Goal: Contribute content: Add original content to the website for others to see

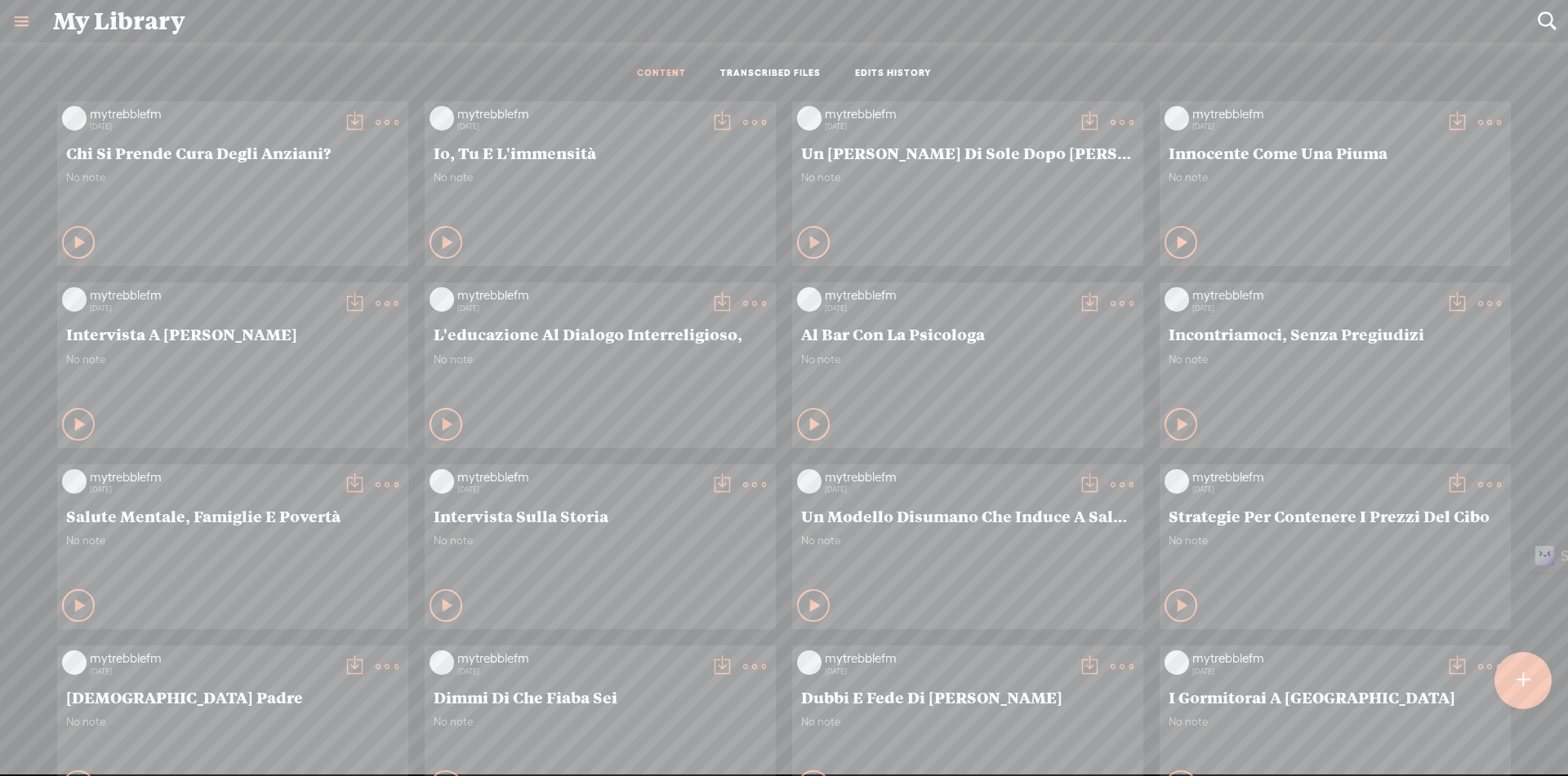
click at [1532, 683] on div at bounding box center [1523, 680] width 57 height 57
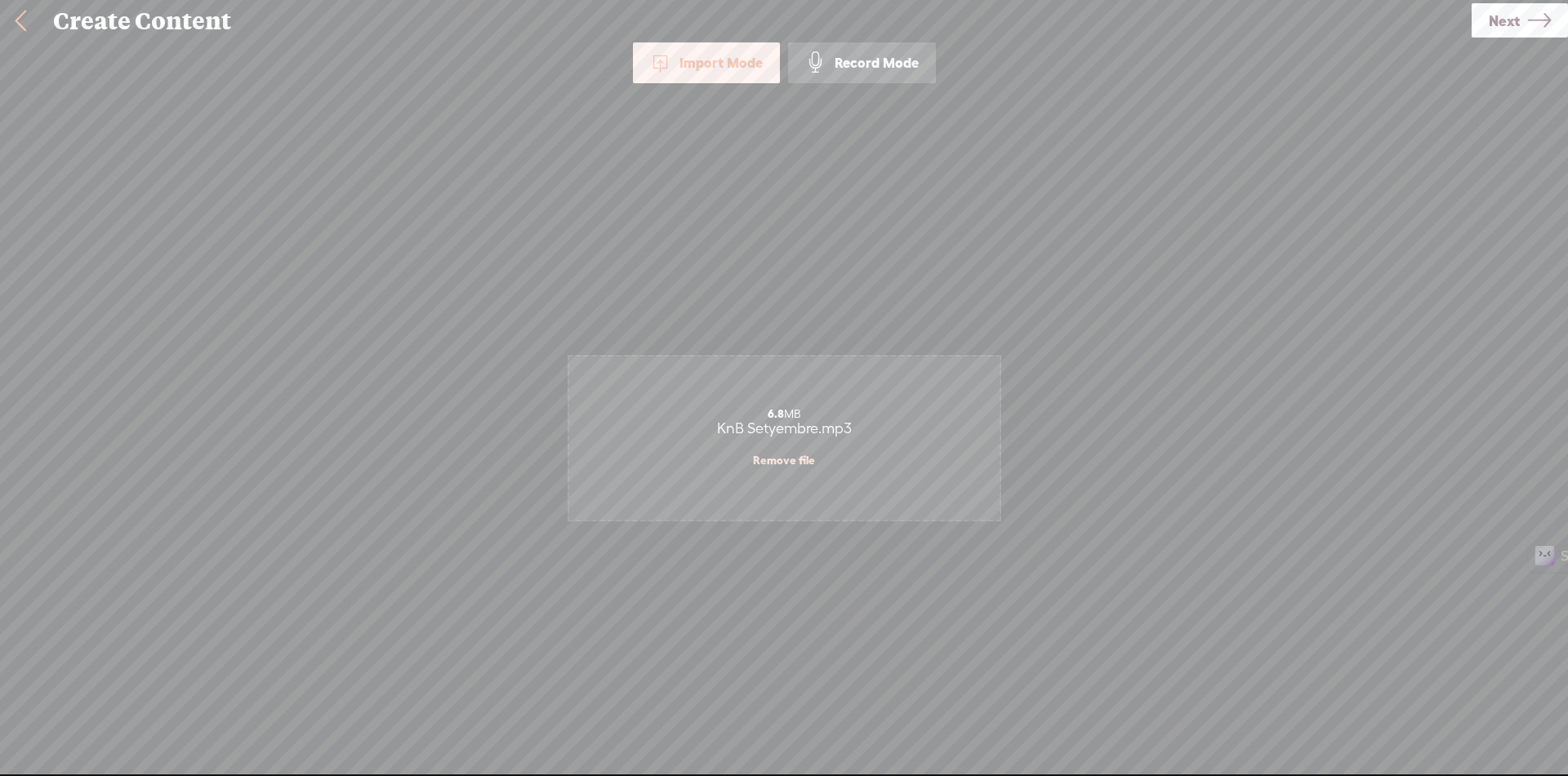
click at [1504, 32] on span "Next" at bounding box center [1503, 21] width 31 height 42
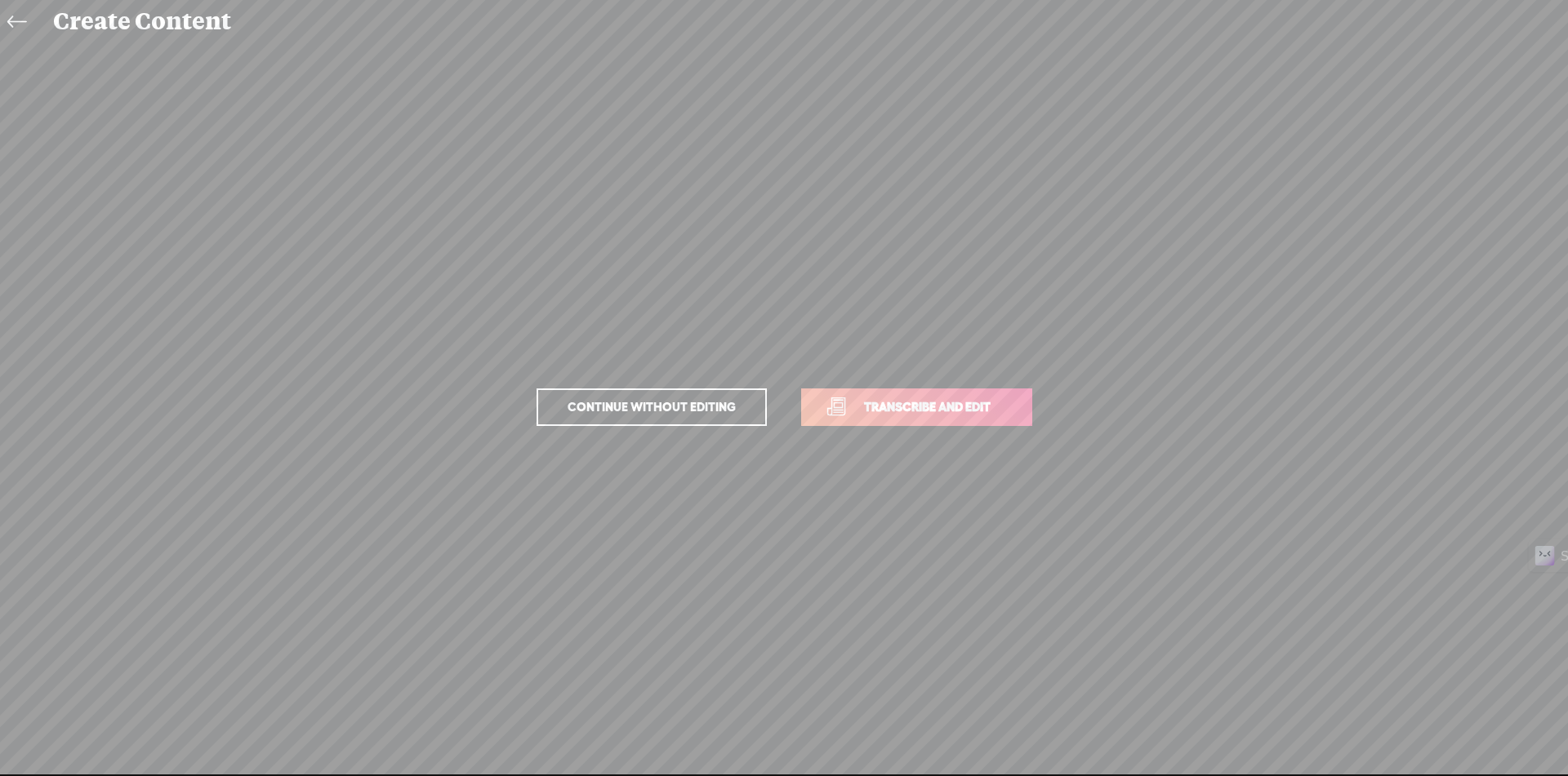
click at [1013, 424] on link "Transcribe and edit" at bounding box center [916, 407] width 231 height 38
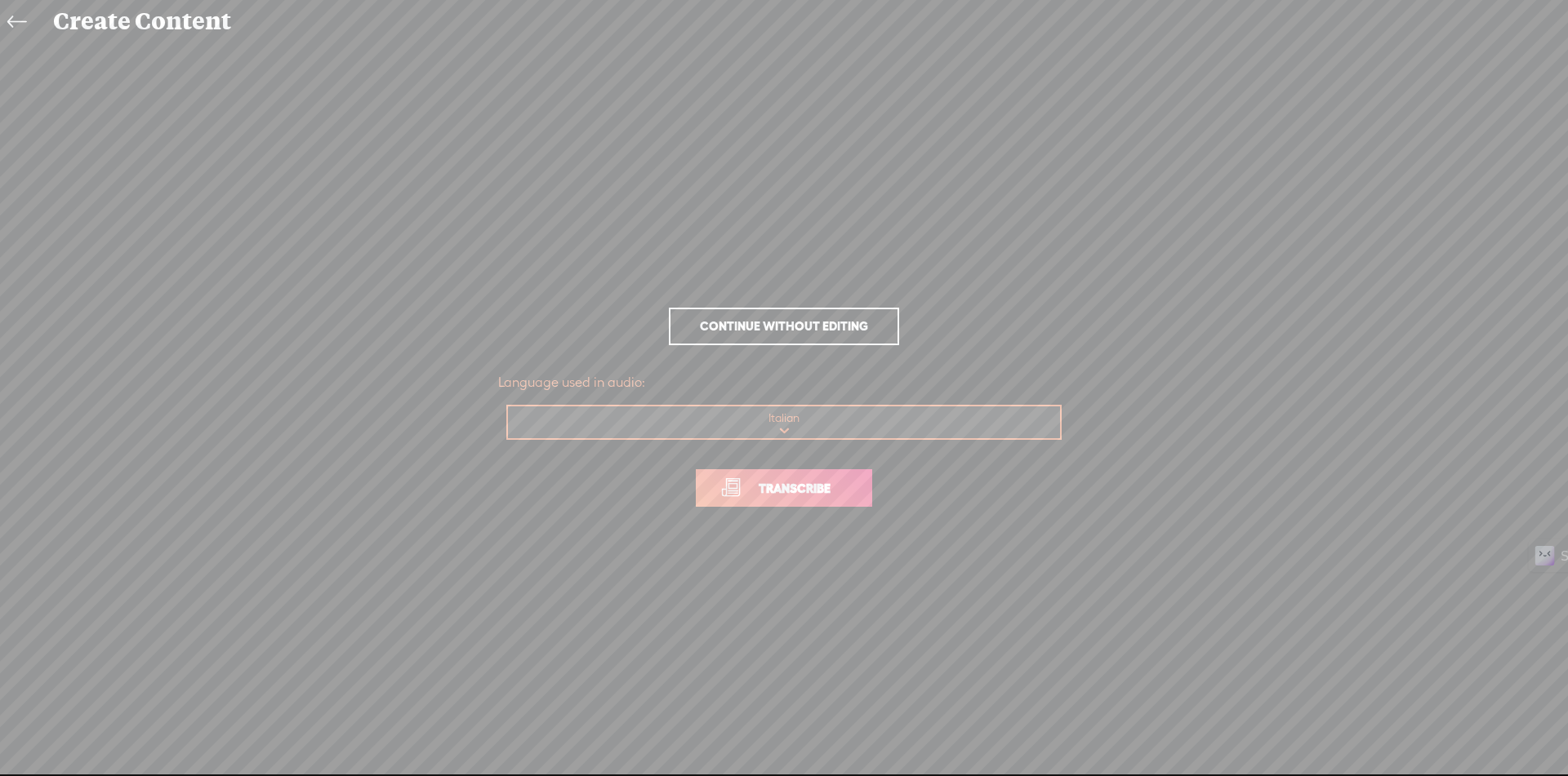
click at [1013, 424] on select "Choose a language Afrikaans Albanian Amharic Arabic, Gulf Arabic, Modern Standa…" at bounding box center [785, 423] width 553 height 34
click at [1007, 432] on select "Choose a language Afrikaans Albanian Amharic Arabic, Gulf Arabic, Modern Standa…" at bounding box center [785, 423] width 553 height 34
select select "tl"
click at [508, 406] on select "Choose a language Afrikaans Albanian Amharic Arabic, Gulf Arabic, Modern Standa…" at bounding box center [785, 423] width 553 height 34
click at [766, 498] on link "Transcribe" at bounding box center [784, 488] width 176 height 38
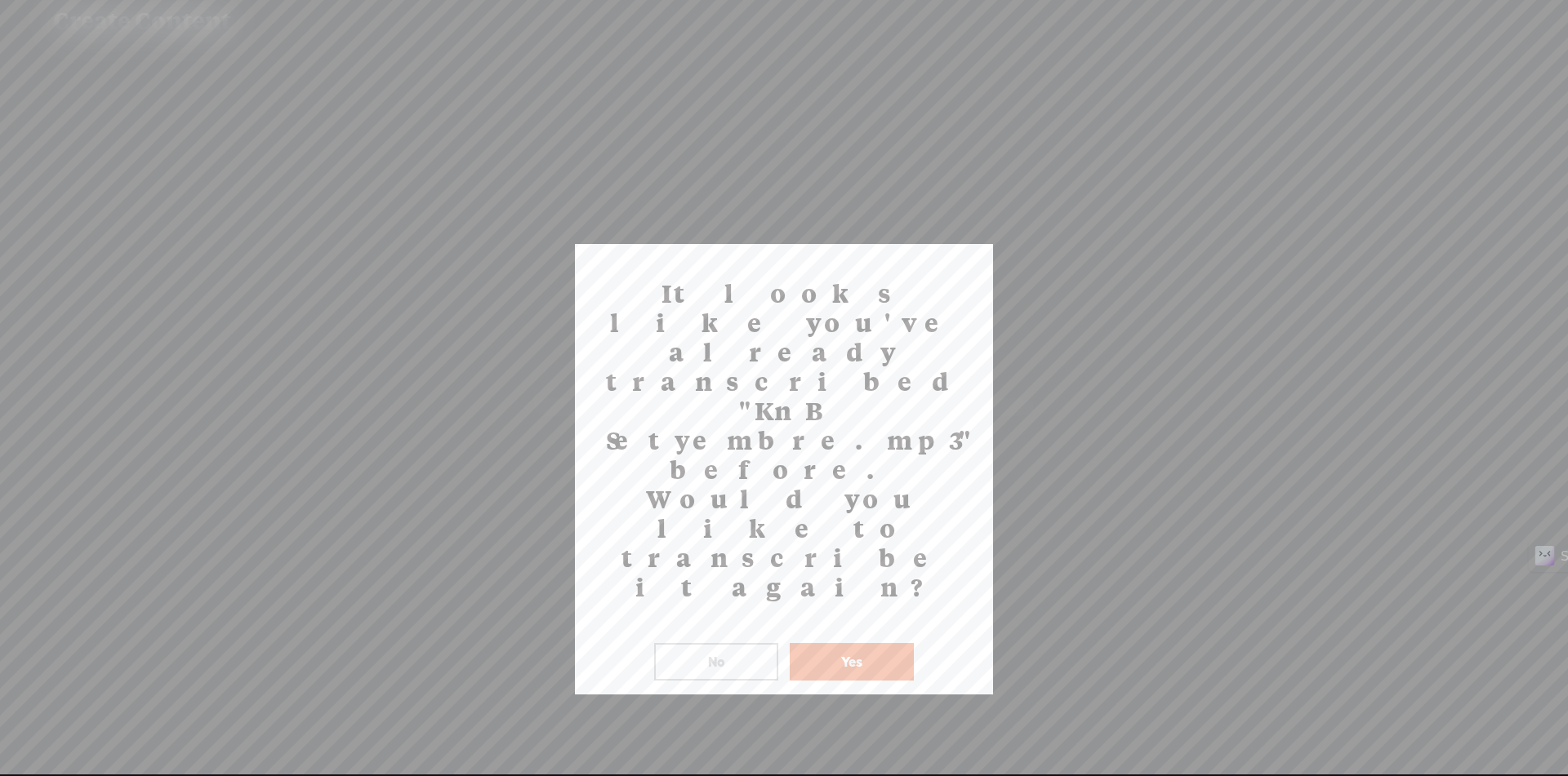
click at [766, 643] on button "No" at bounding box center [716, 661] width 124 height 38
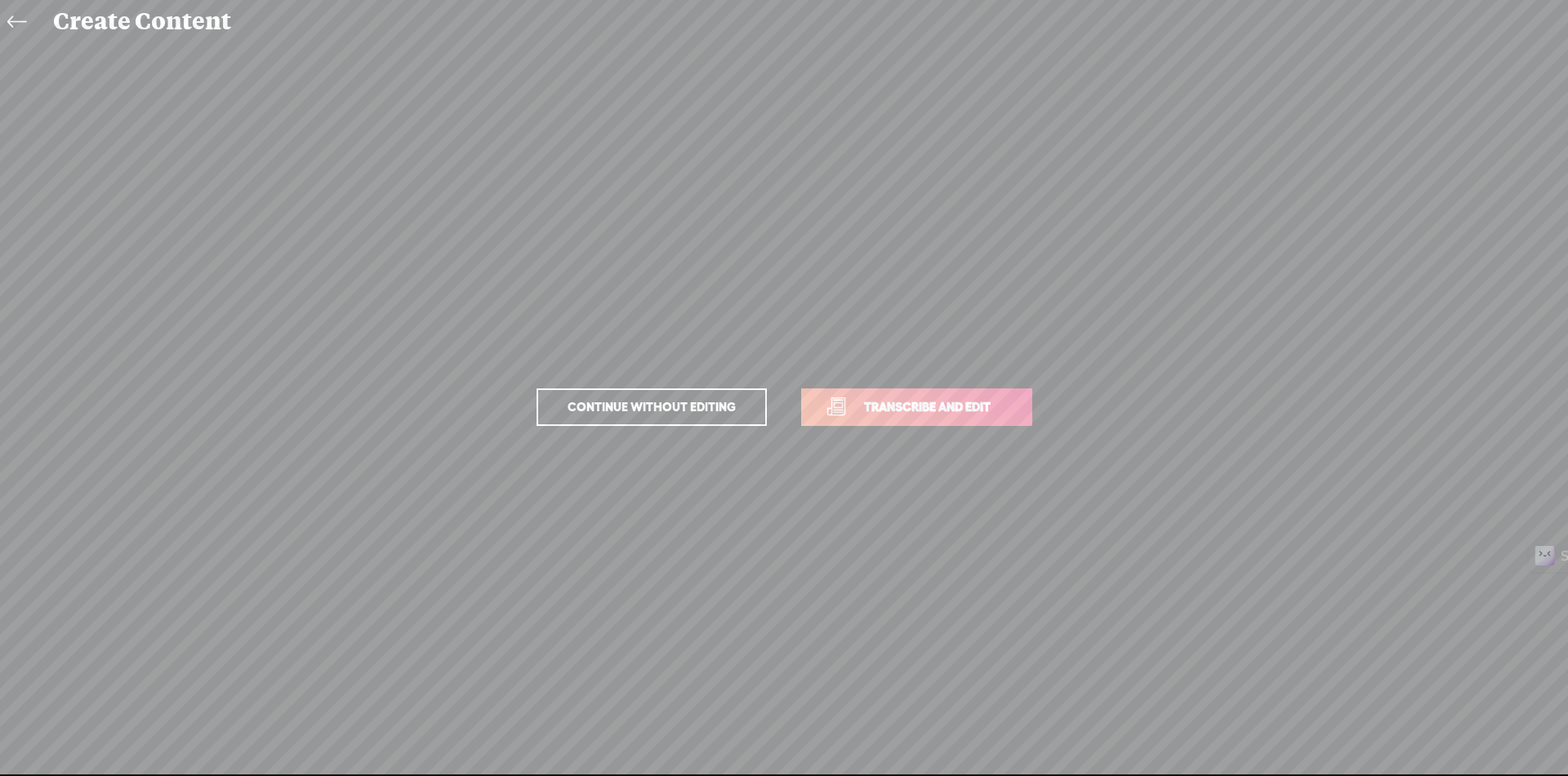
click at [19, 24] on icon at bounding box center [17, 23] width 18 height 37
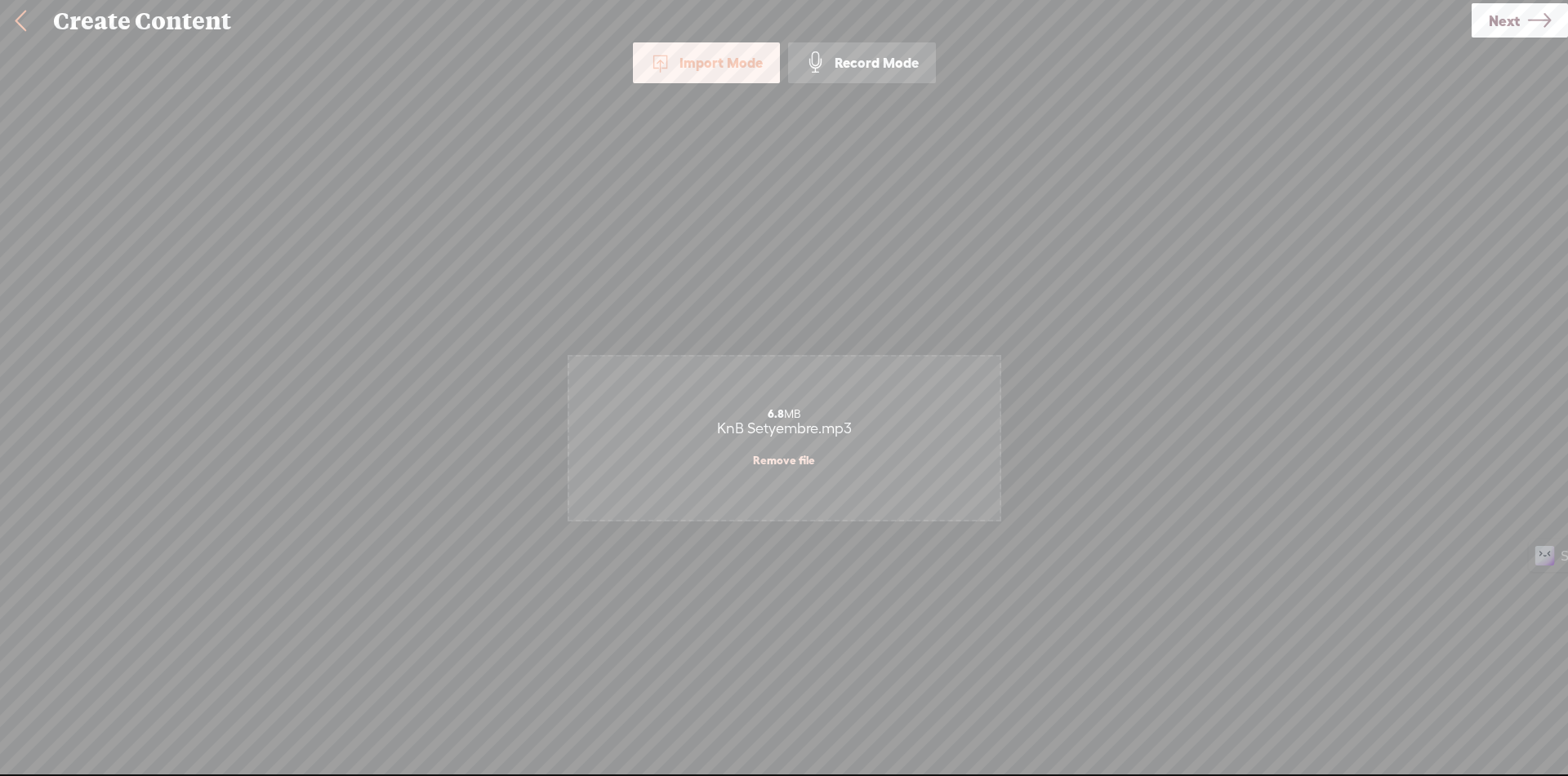
click at [19, 24] on link at bounding box center [20, 21] width 41 height 43
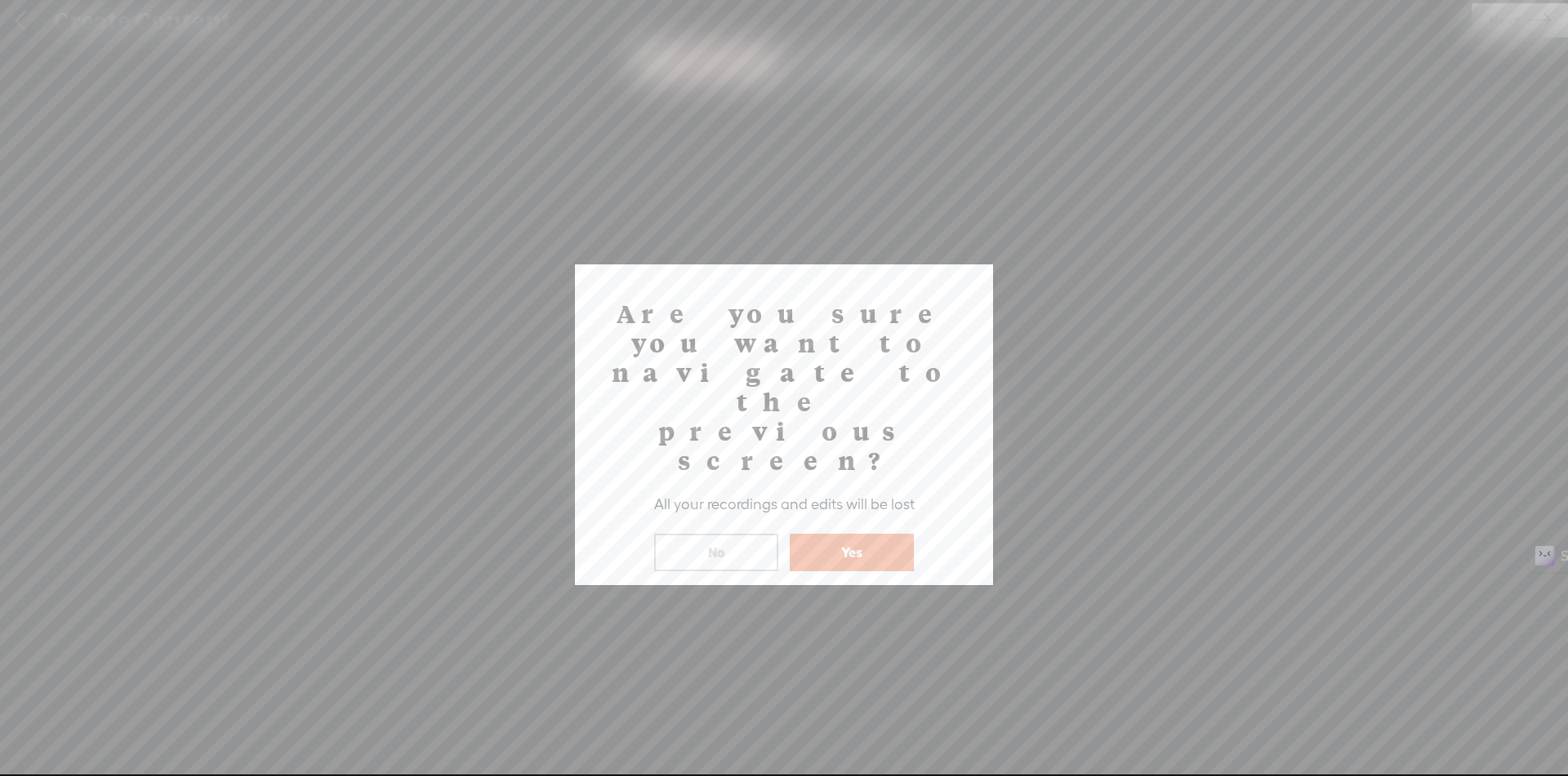
click at [739, 534] on button "No" at bounding box center [716, 552] width 124 height 38
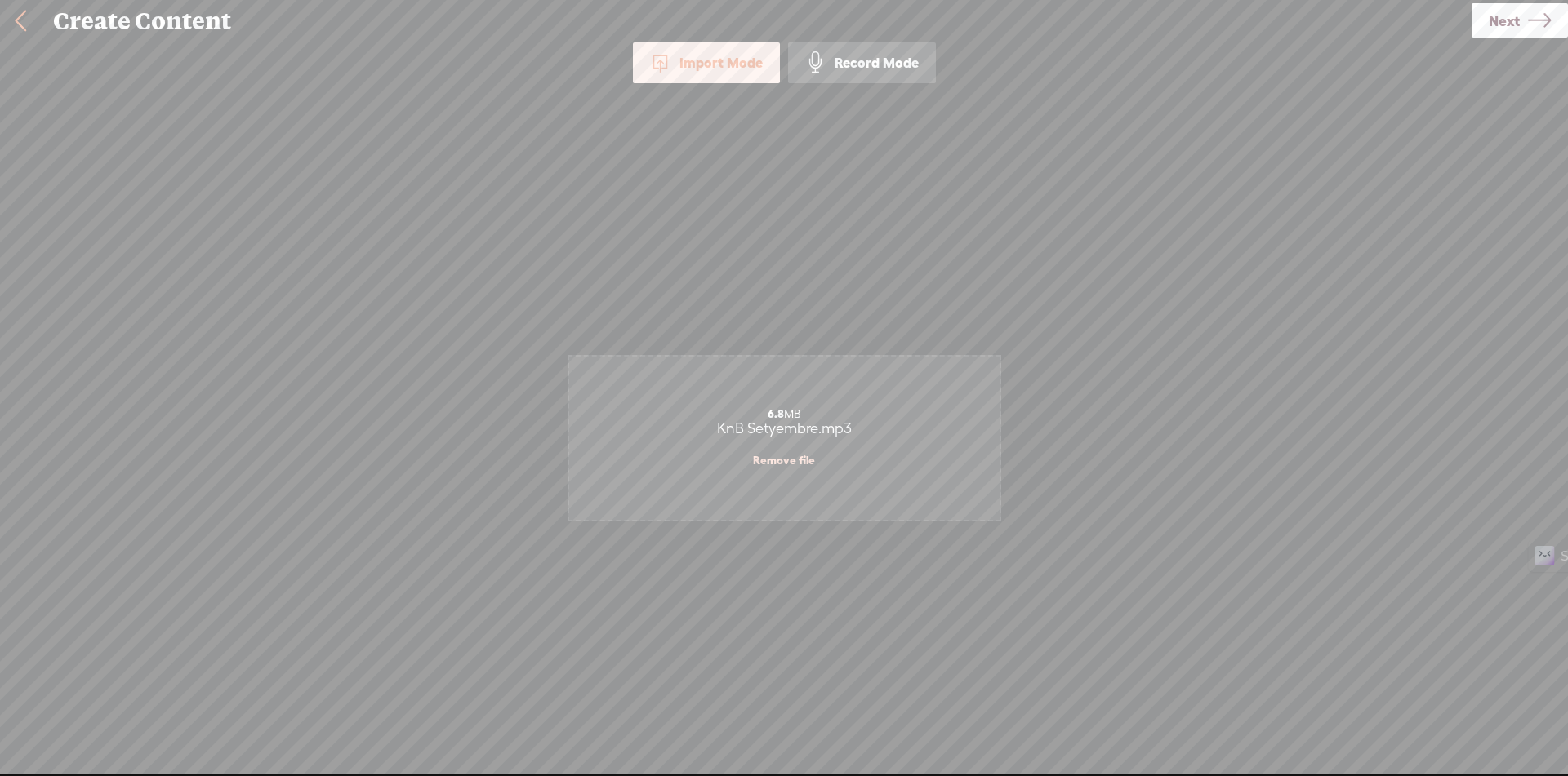
click at [23, 29] on link at bounding box center [20, 21] width 41 height 43
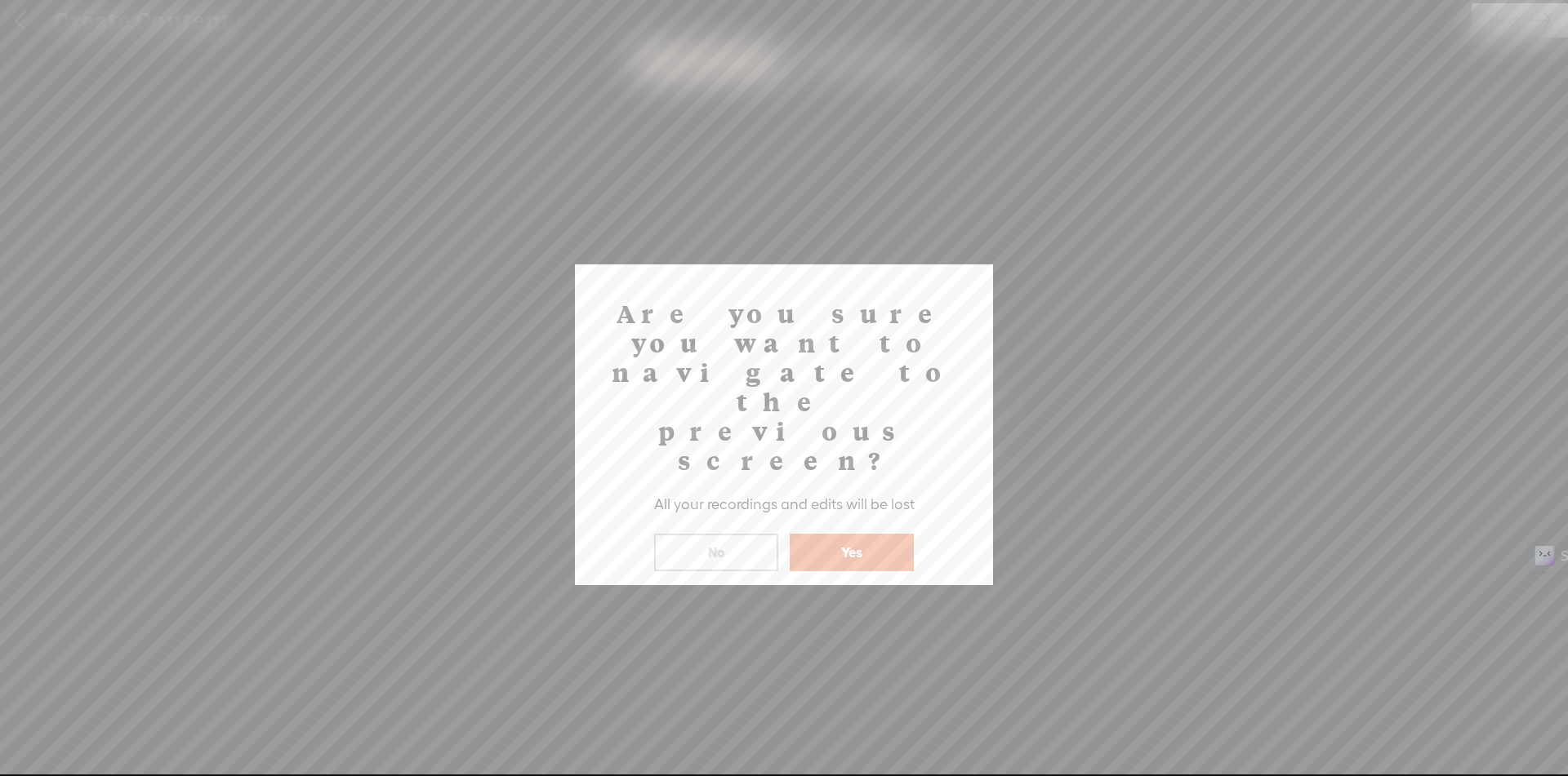
click at [828, 534] on button "Yes" at bounding box center [852, 552] width 124 height 38
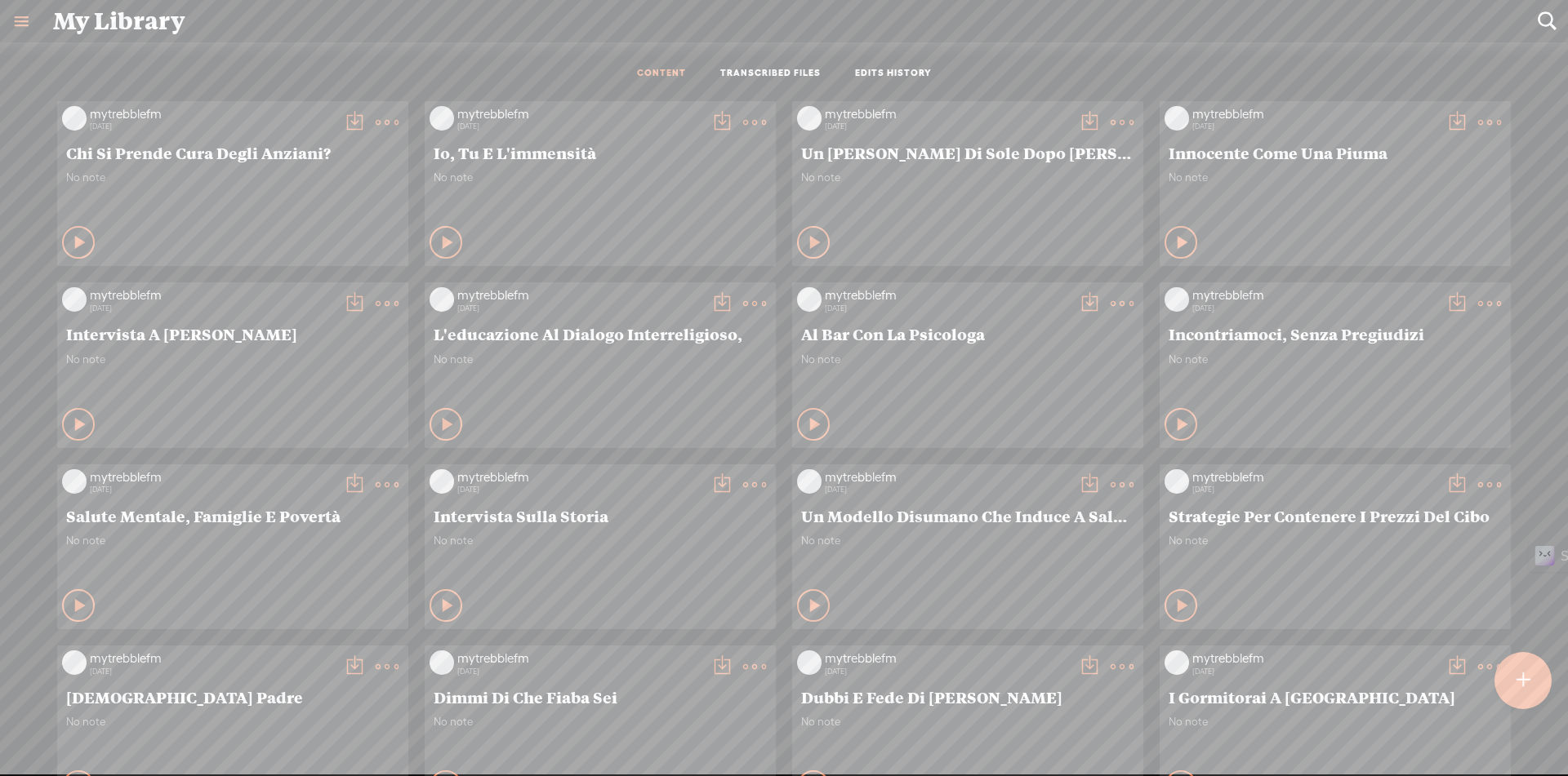
click at [1539, 688] on div at bounding box center [1523, 680] width 57 height 57
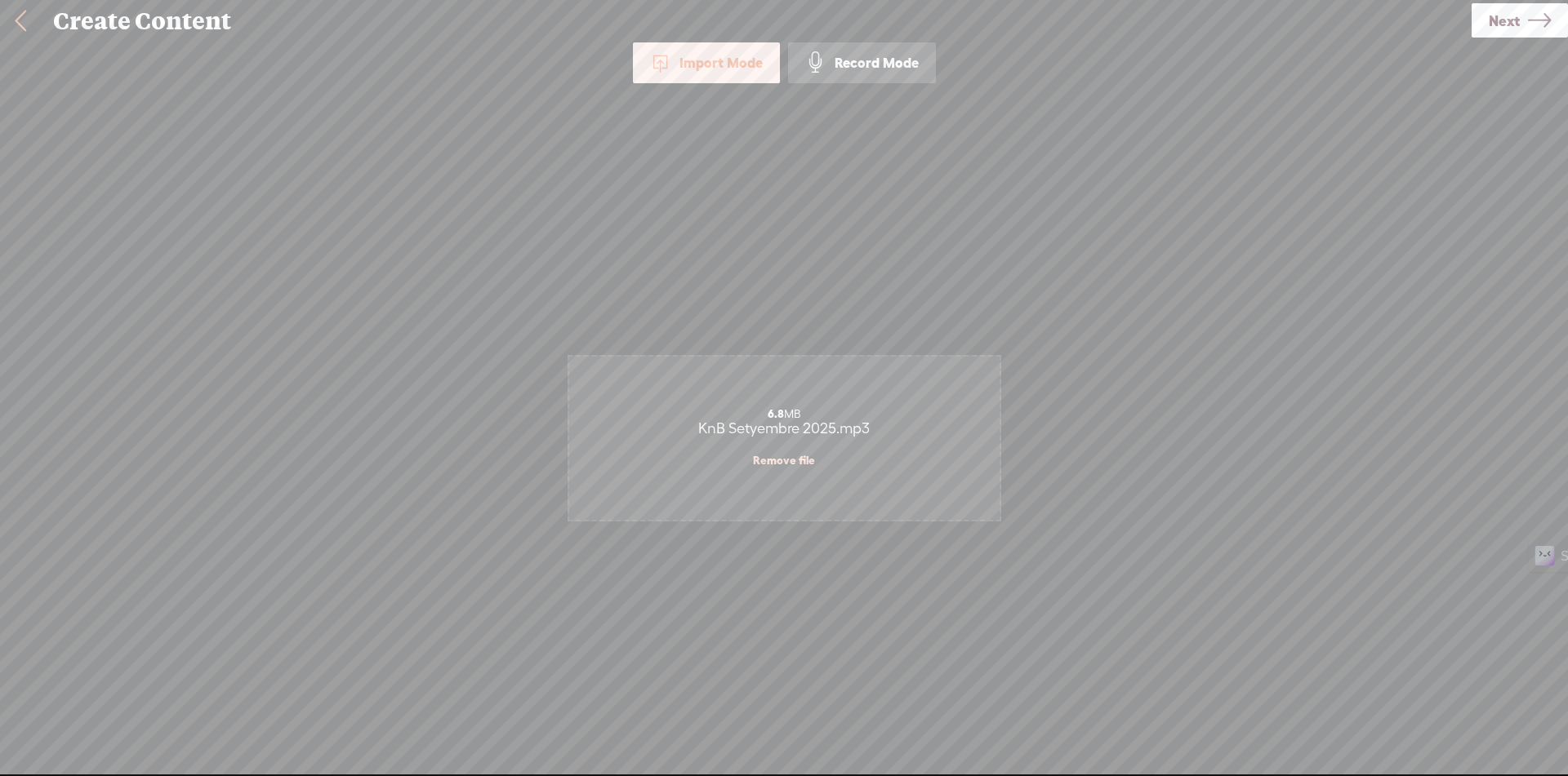
click at [1555, 16] on link "Next" at bounding box center [1519, 20] width 96 height 34
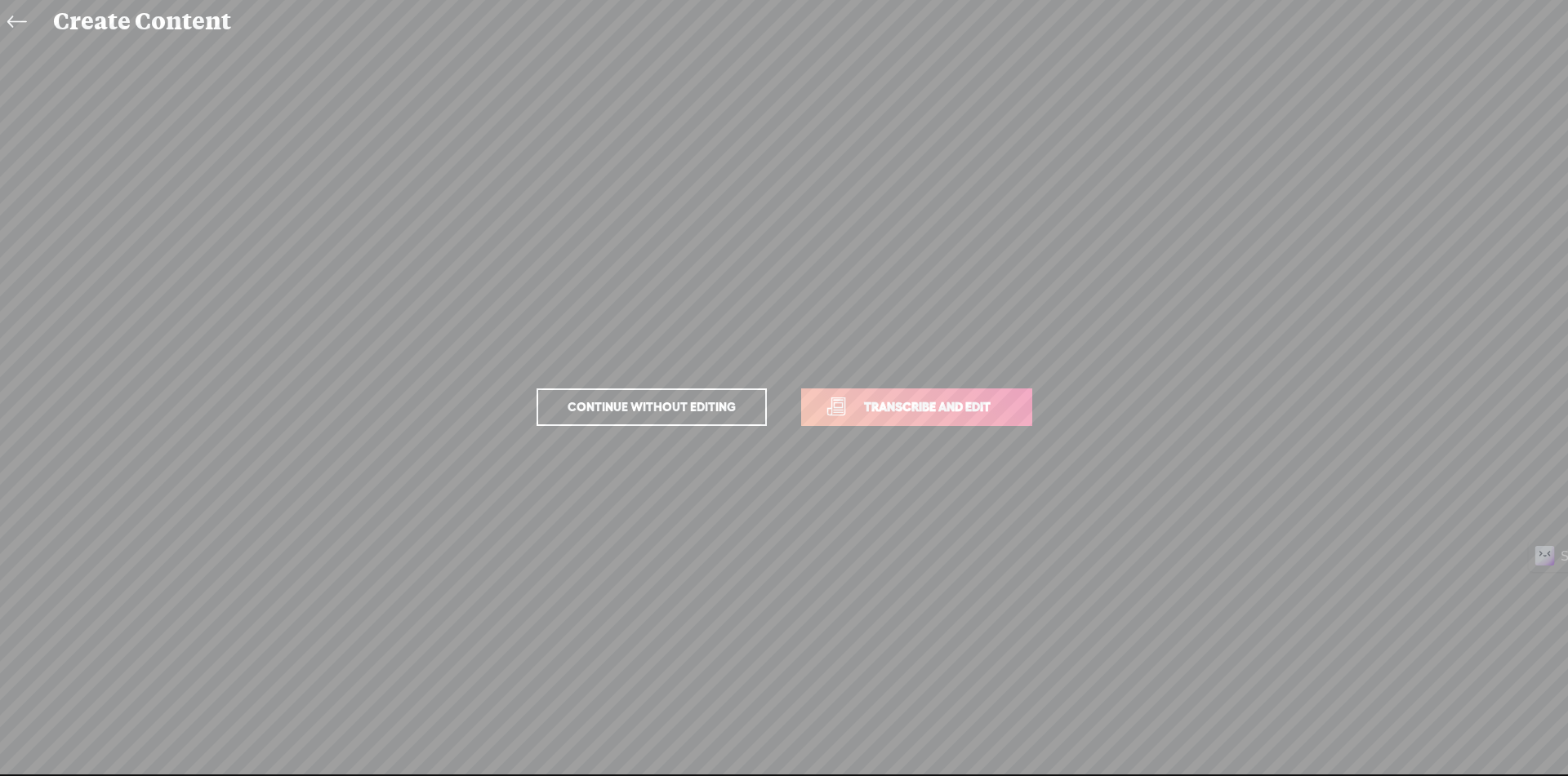
click at [905, 424] on link "Transcribe and edit" at bounding box center [916, 407] width 231 height 38
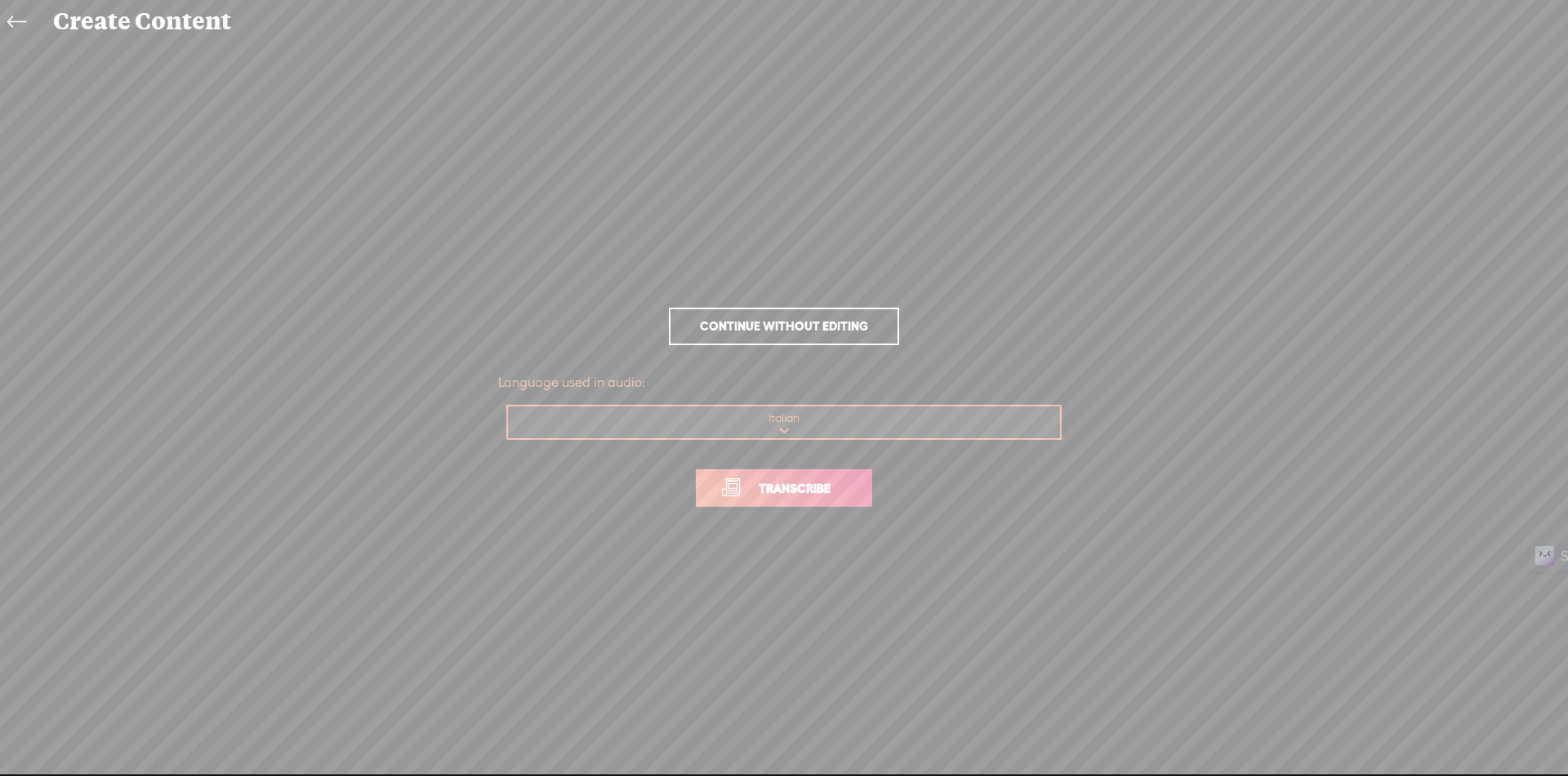
click at [836, 428] on select "Choose a language Afrikaans Albanian Amharic Arabic, Gulf Arabic, Modern Standa…" at bounding box center [785, 423] width 553 height 34
select select "tl"
click at [508, 406] on select "Choose a language Afrikaans Albanian Amharic Arabic, Gulf Arabic, Modern Standa…" at bounding box center [785, 423] width 553 height 34
click at [795, 497] on span "Transcribe" at bounding box center [794, 489] width 106 height 18
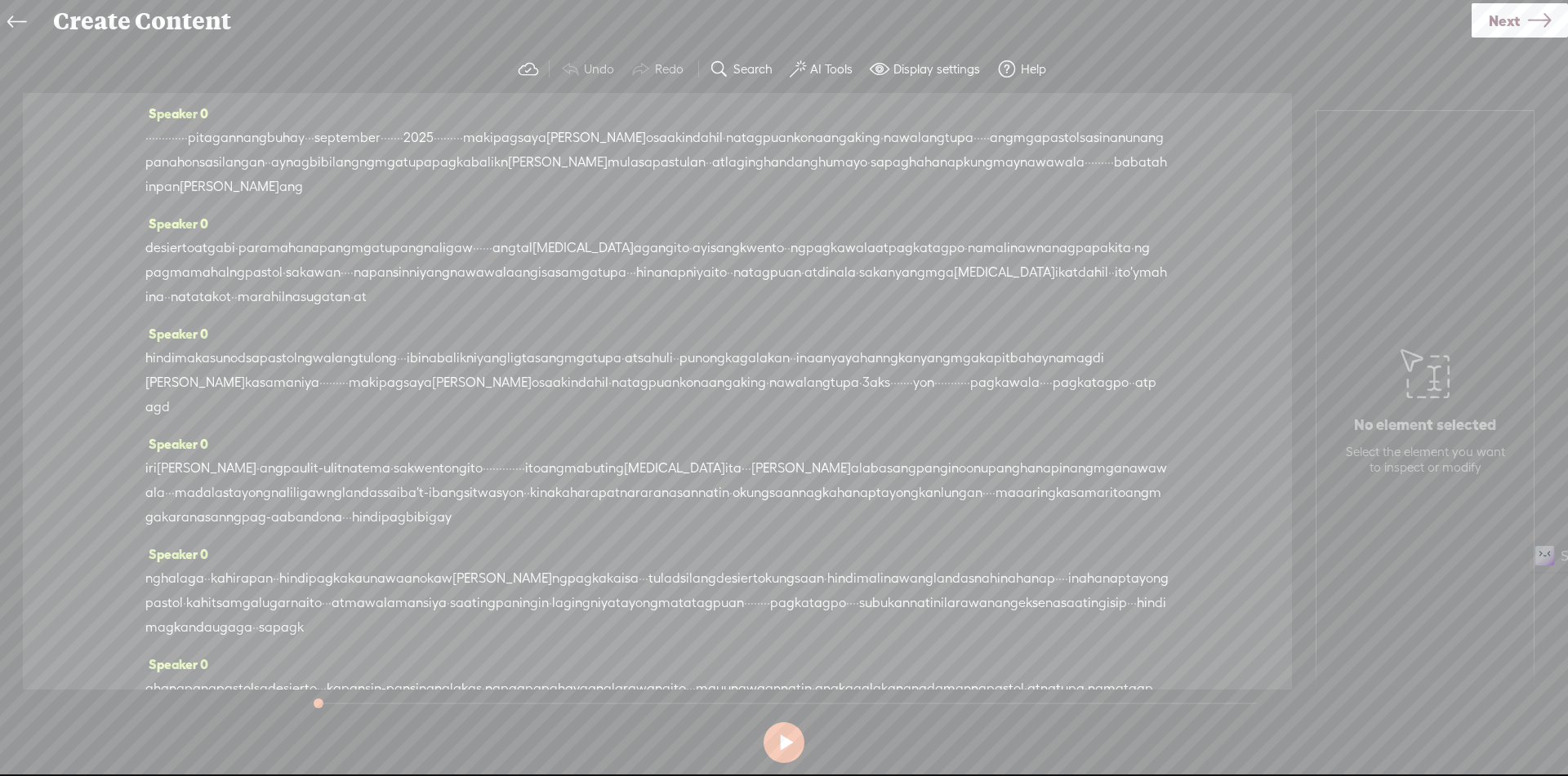
click at [148, 139] on span "·" at bounding box center [147, 137] width 3 height 24
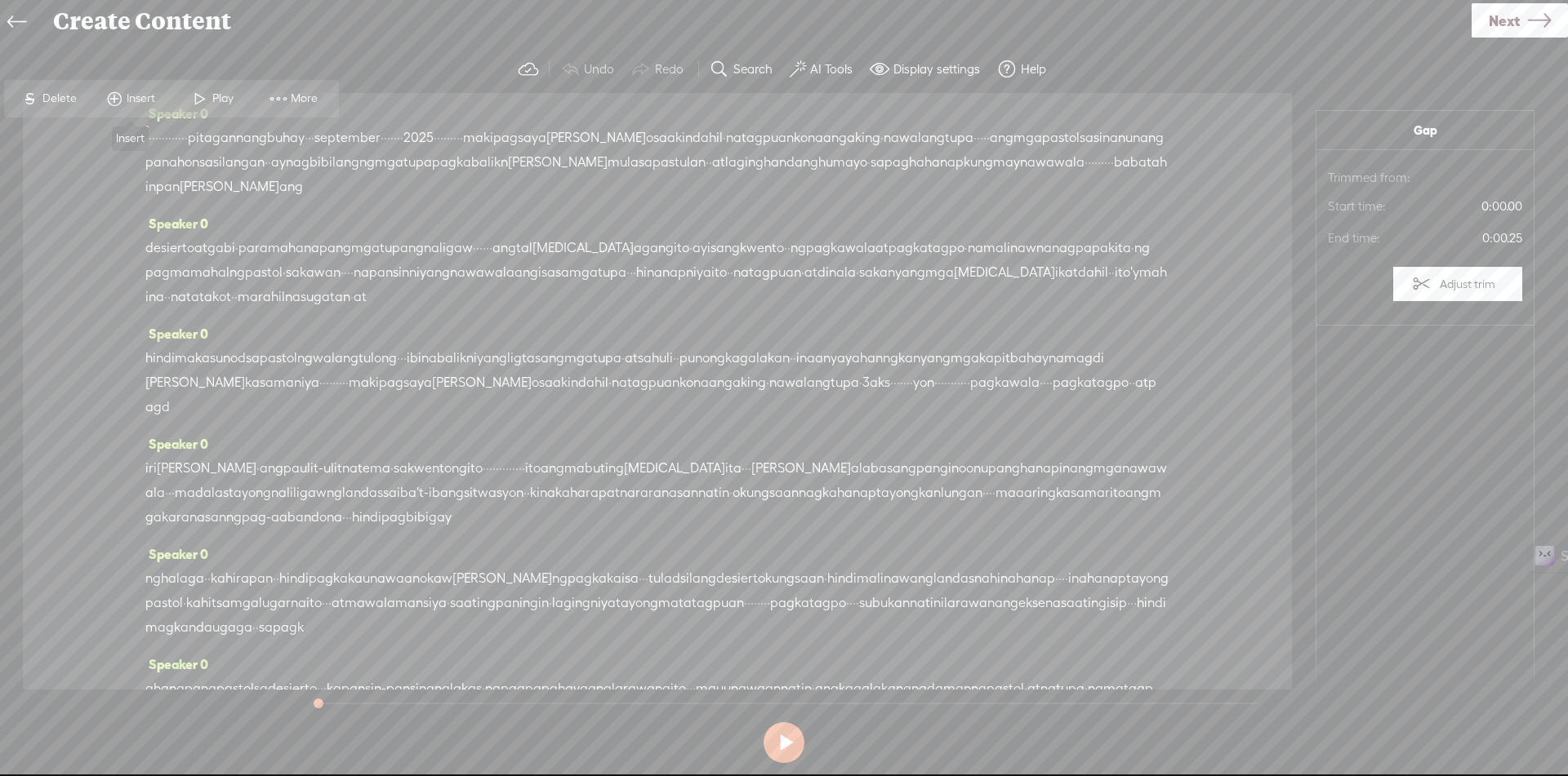
click at [127, 96] on span "Insert" at bounding box center [143, 98] width 33 height 16
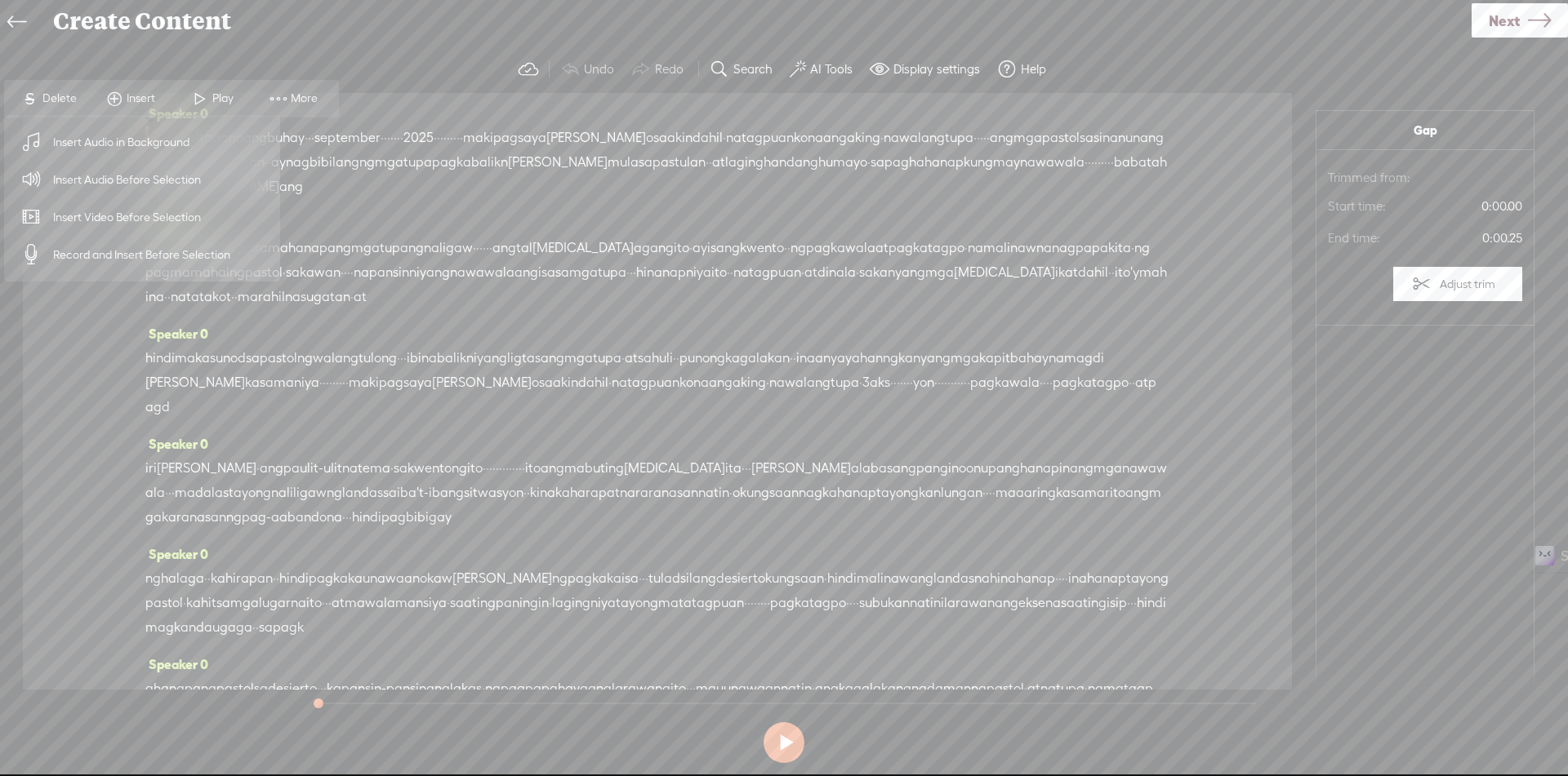
click at [132, 184] on span "Insert Audio Before Selection" at bounding box center [127, 180] width 212 height 37
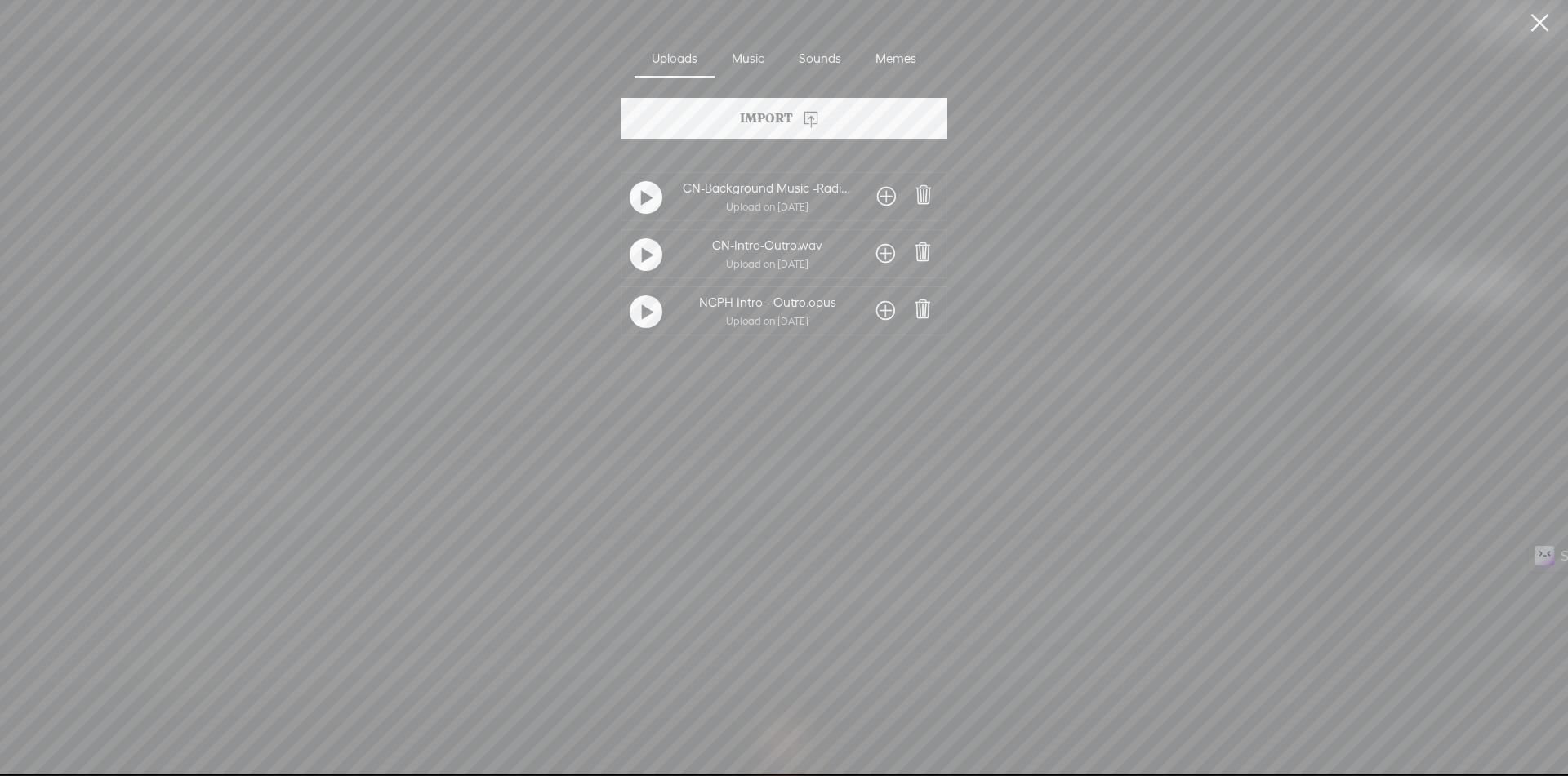
click at [885, 318] on span at bounding box center [885, 310] width 18 height 26
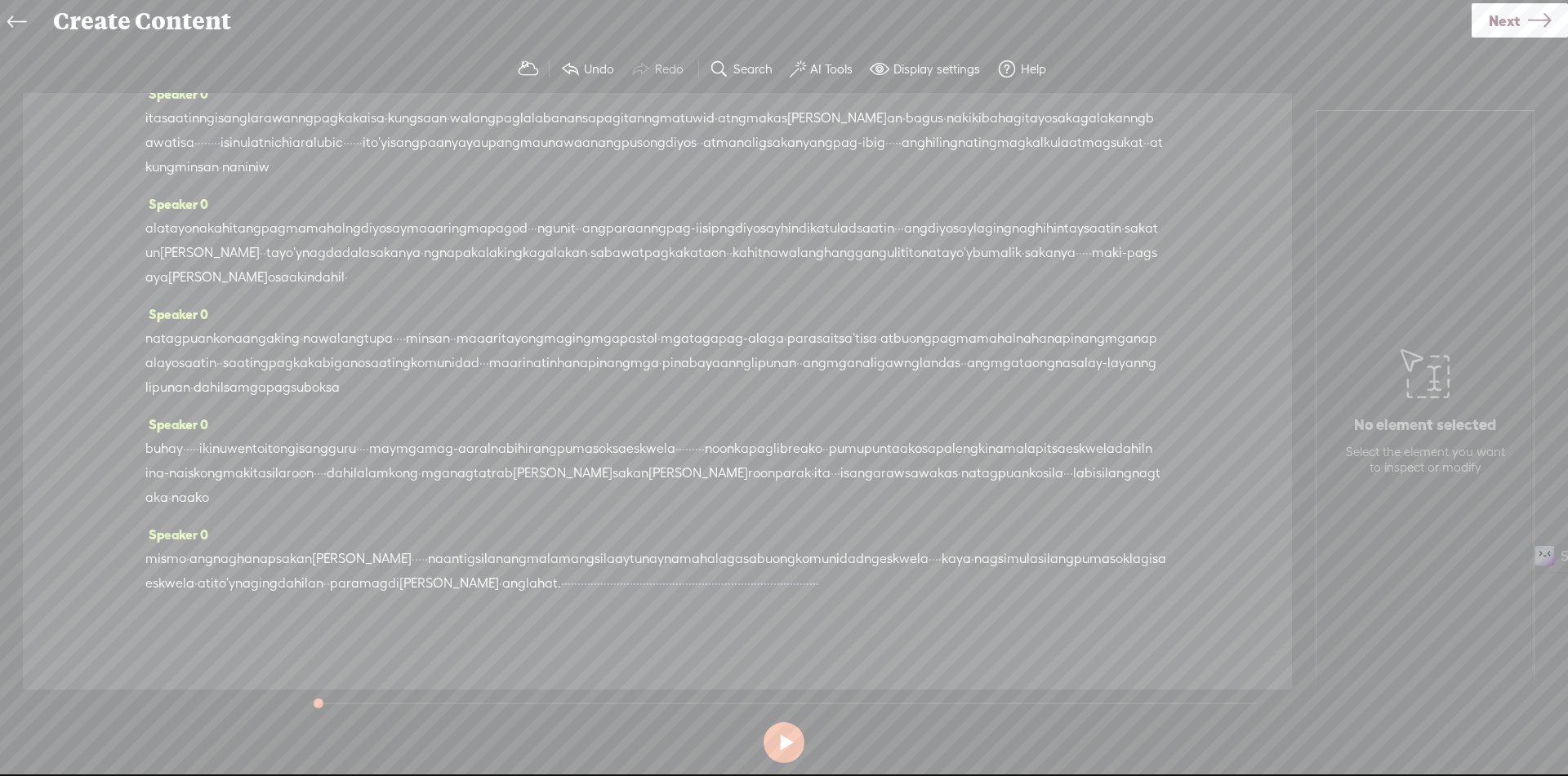
scroll to position [1097, 0]
click at [574, 572] on span "·" at bounding box center [573, 583] width 3 height 24
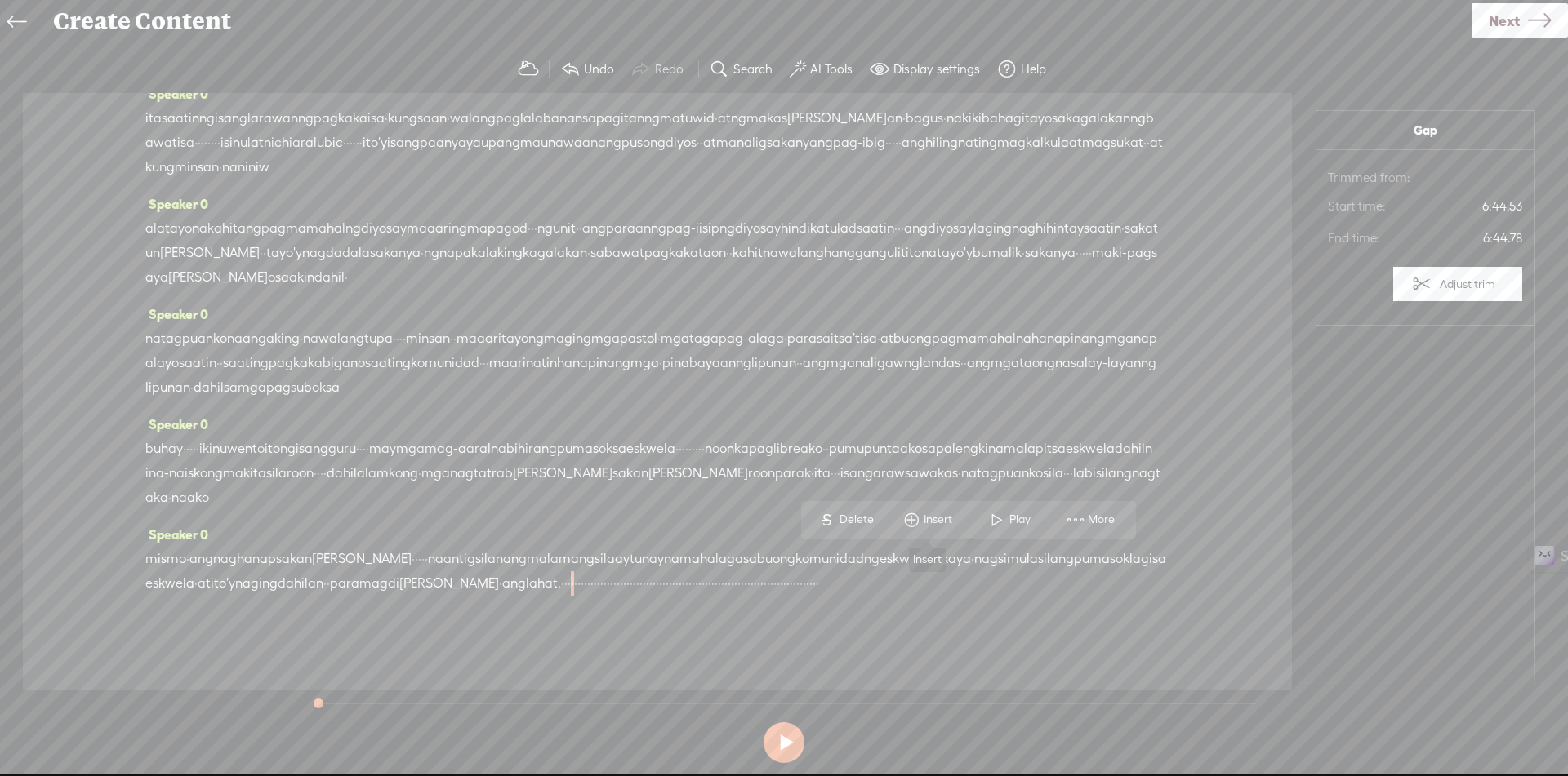
click at [948, 517] on span "Insert" at bounding box center [939, 520] width 33 height 16
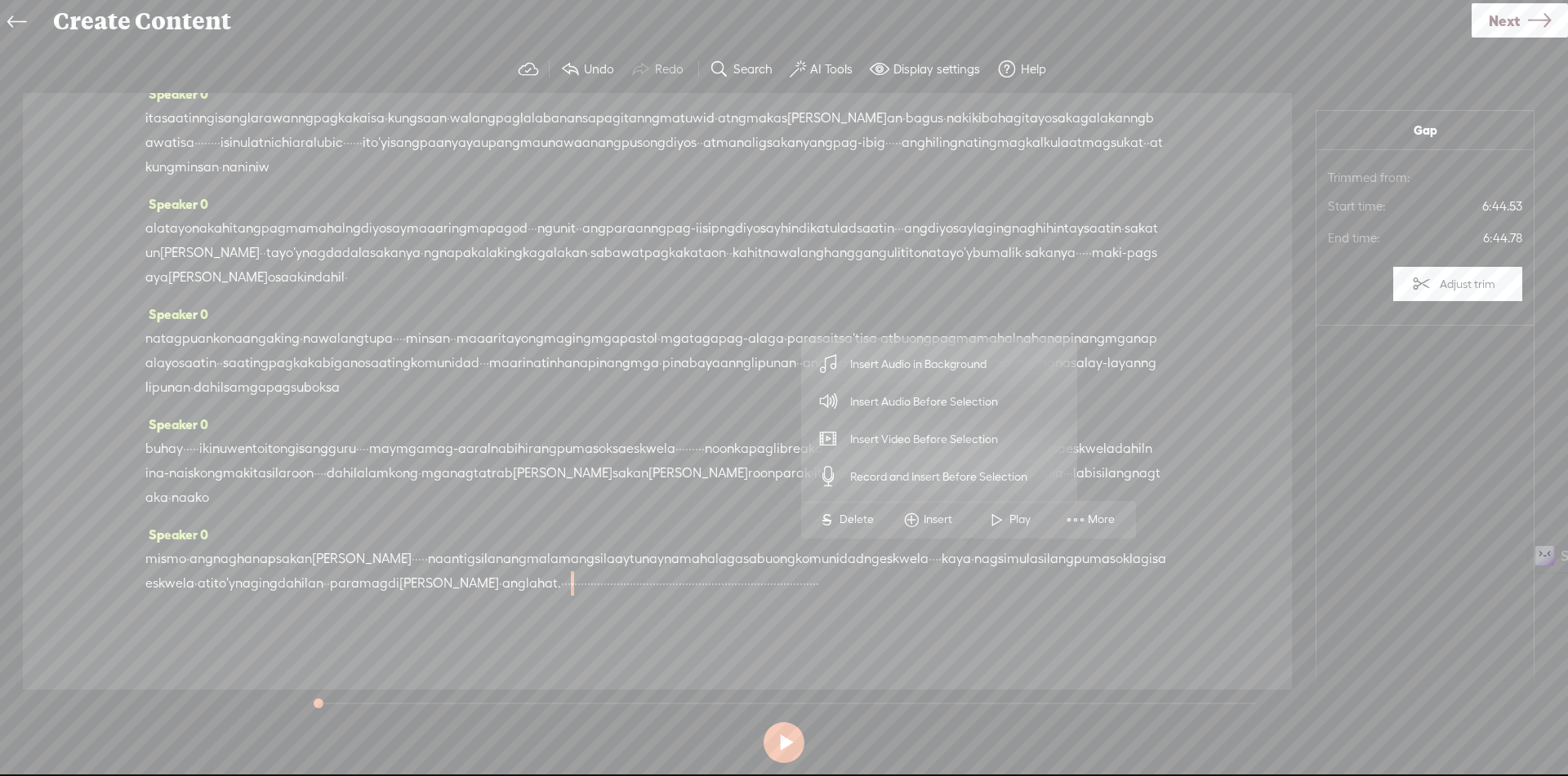
click at [963, 409] on span "Insert Audio Before Selection" at bounding box center [924, 402] width 212 height 37
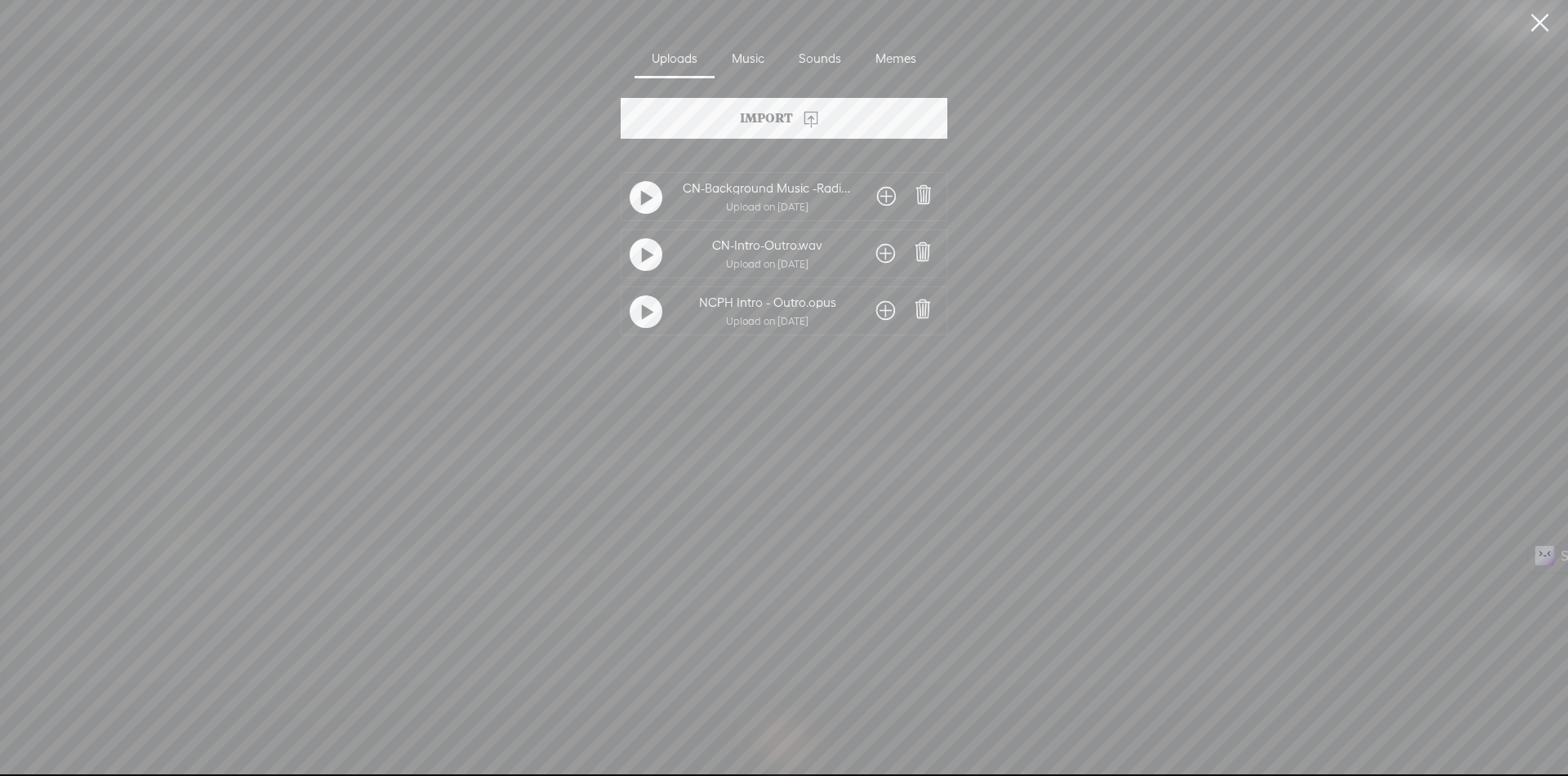
click at [890, 310] on span at bounding box center [885, 310] width 18 height 26
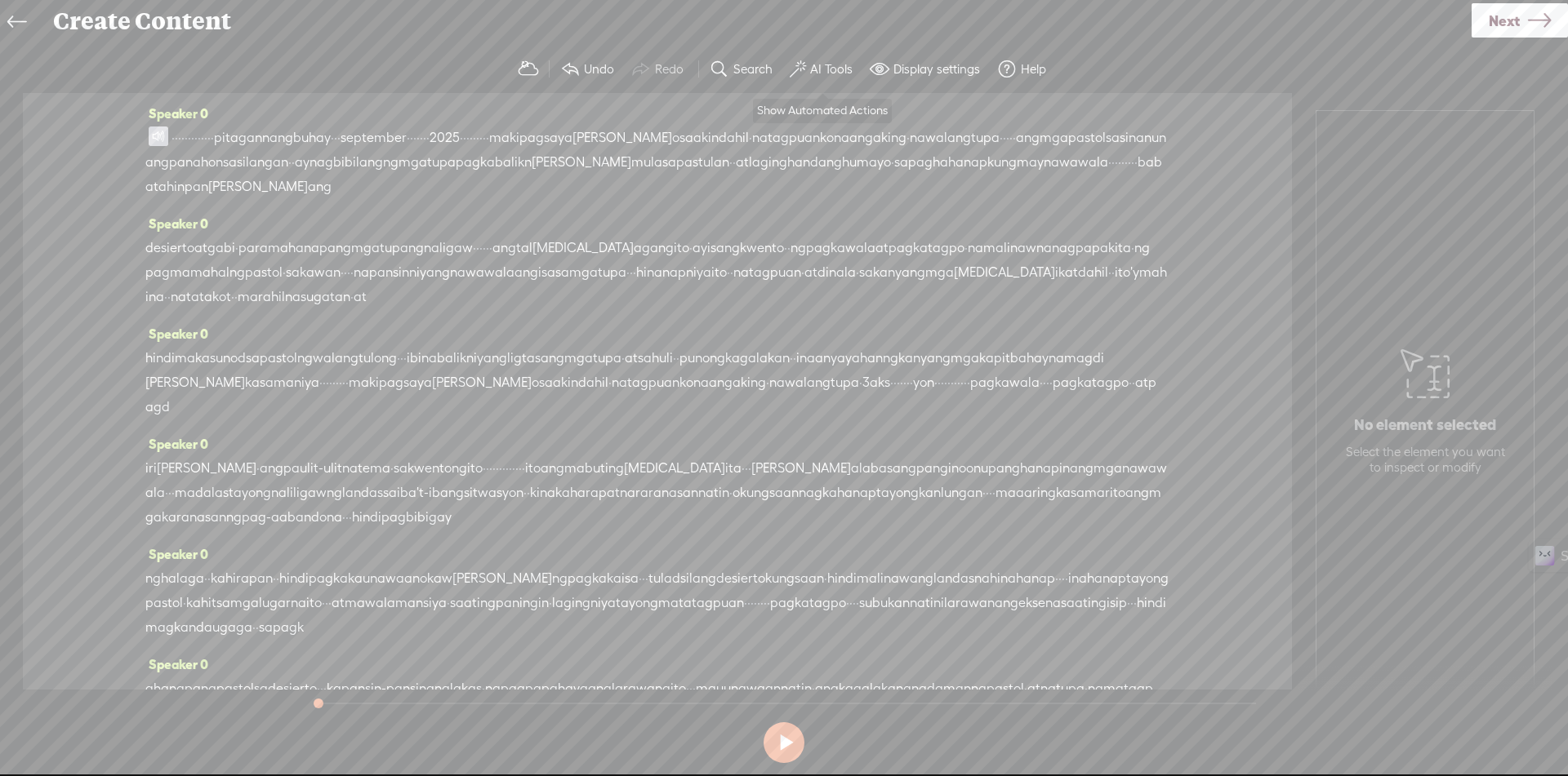
click at [825, 75] on label "AI Tools" at bounding box center [831, 69] width 43 height 16
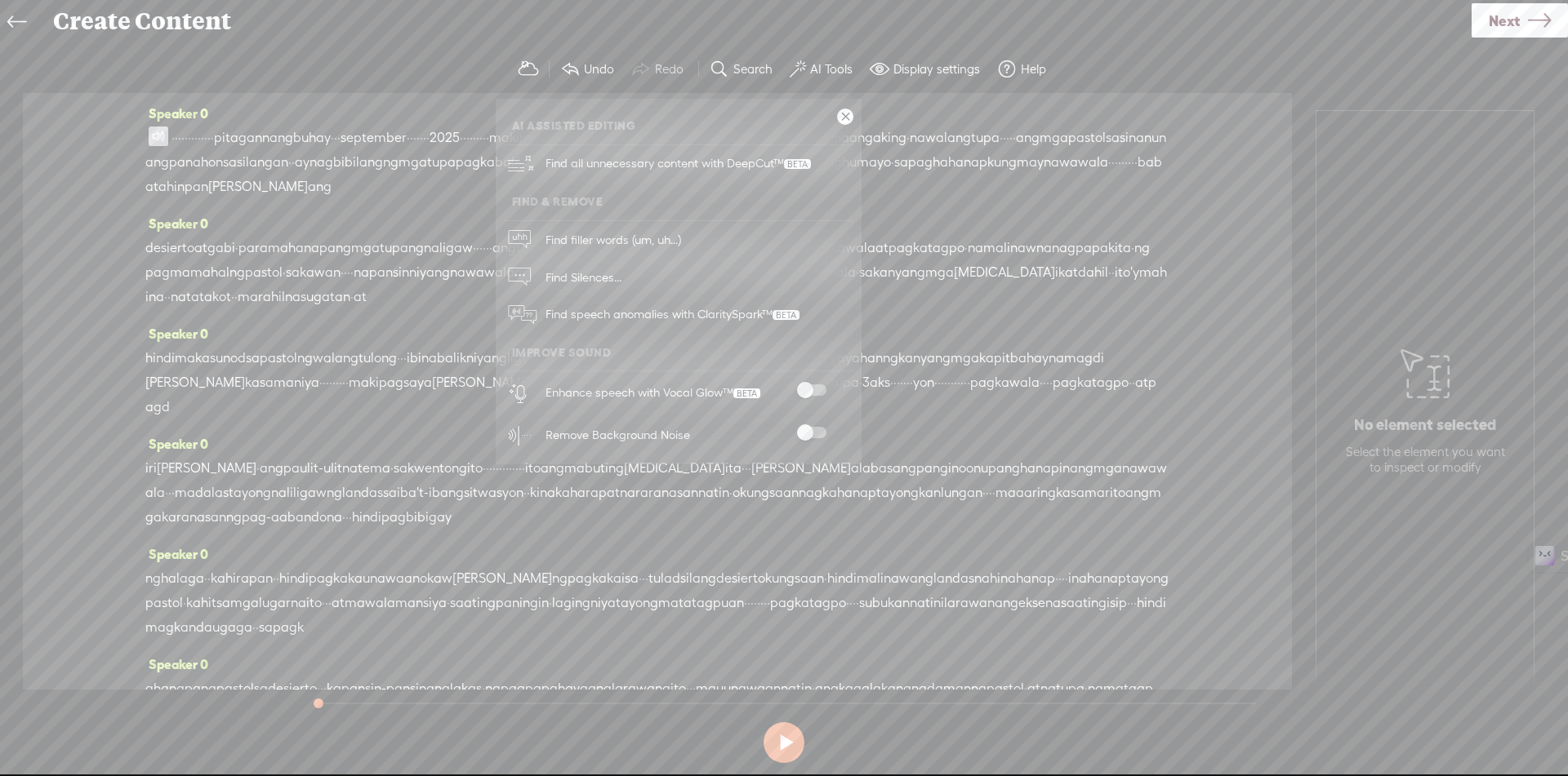
click at [814, 388] on span at bounding box center [811, 391] width 29 height 12
click at [818, 431] on span at bounding box center [811, 432] width 29 height 12
click at [851, 120] on link at bounding box center [844, 116] width 16 height 16
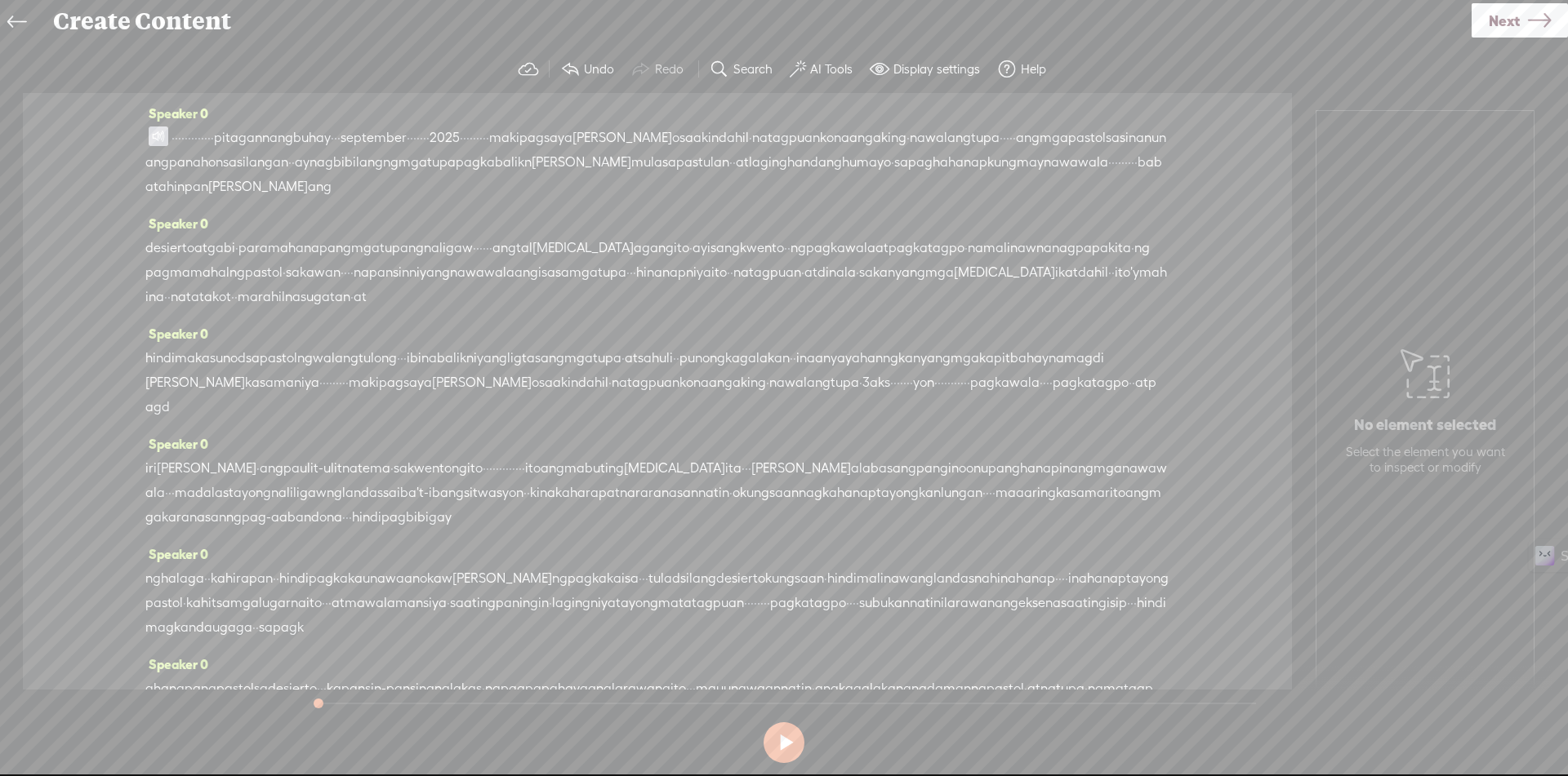
click at [164, 136] on span at bounding box center [158, 136] width 19 height 19
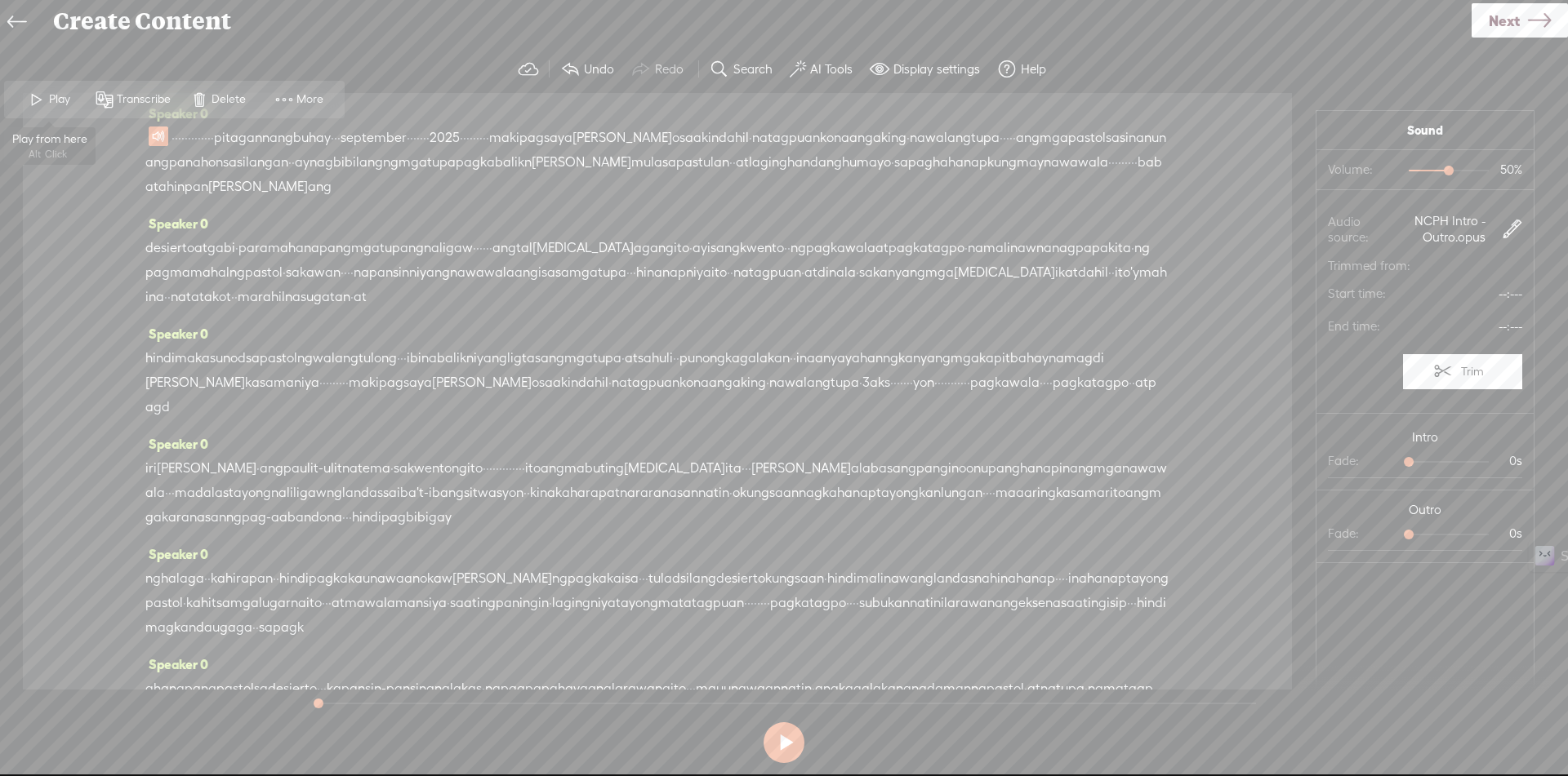
click at [40, 103] on span at bounding box center [36, 99] width 24 height 29
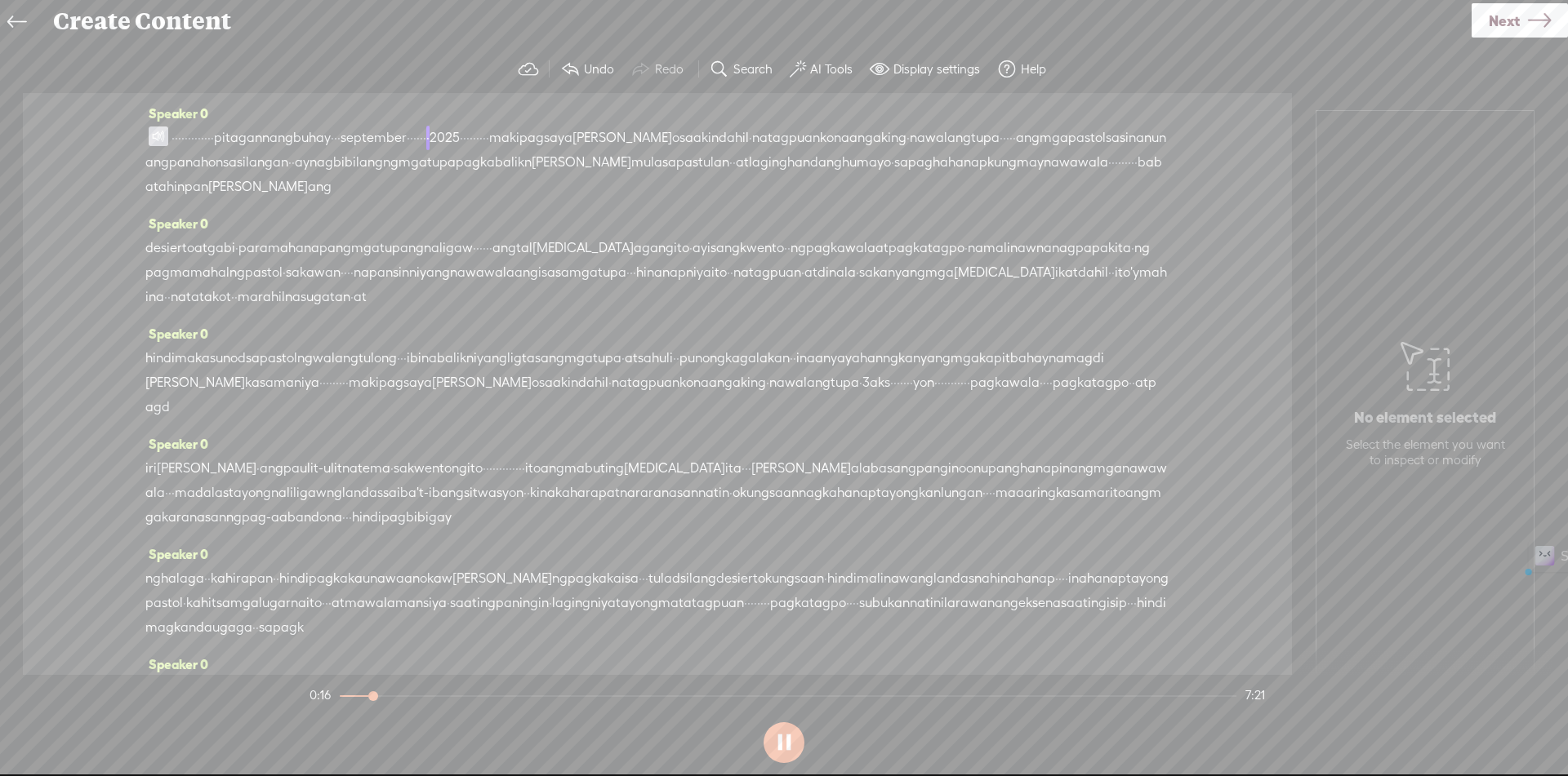
drag, startPoint x: 198, startPoint y: 135, endPoint x: 259, endPoint y: 141, distance: 61.3
click at [259, 141] on div "· · · · · · · · · · · · · p it ag an n ang bu h ay · · · september · · · · · · …" at bounding box center [657, 163] width 1024 height 74
click at [801, 743] on button at bounding box center [784, 742] width 41 height 41
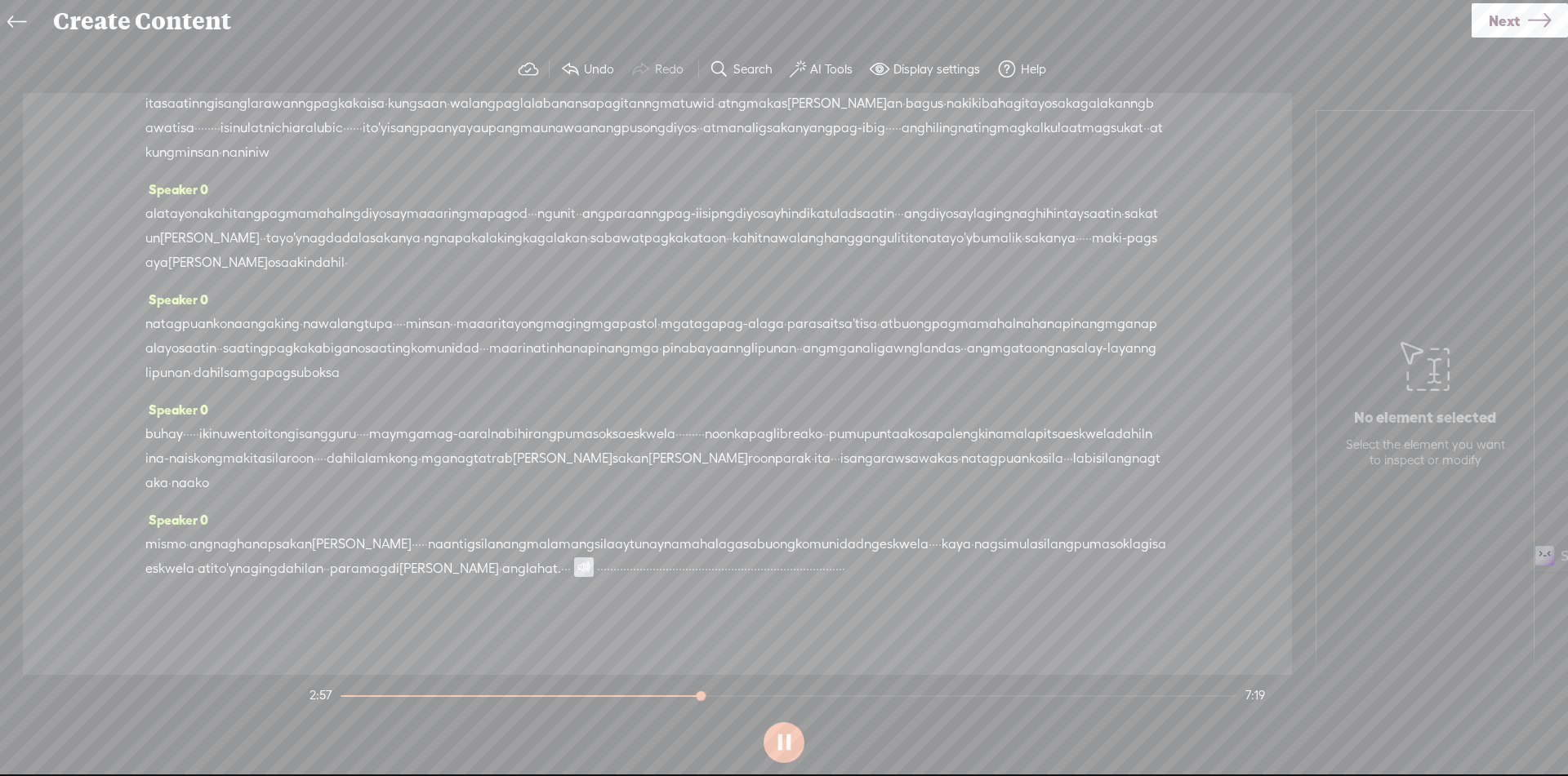
scroll to position [1061, 0]
click at [499, 581] on span "[PERSON_NAME]" at bounding box center [449, 568] width 100 height 24
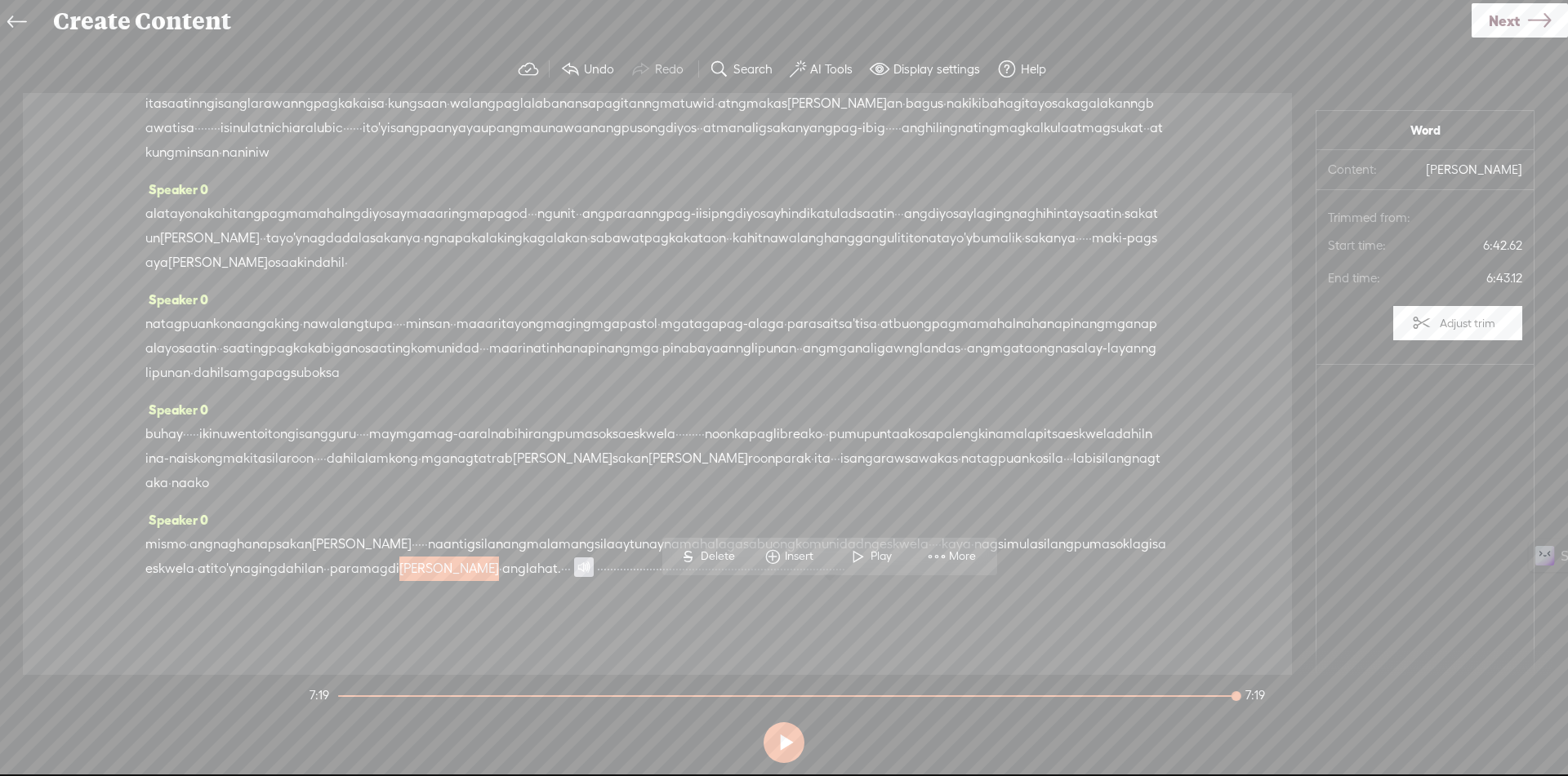
click at [858, 555] on span at bounding box center [858, 556] width 24 height 29
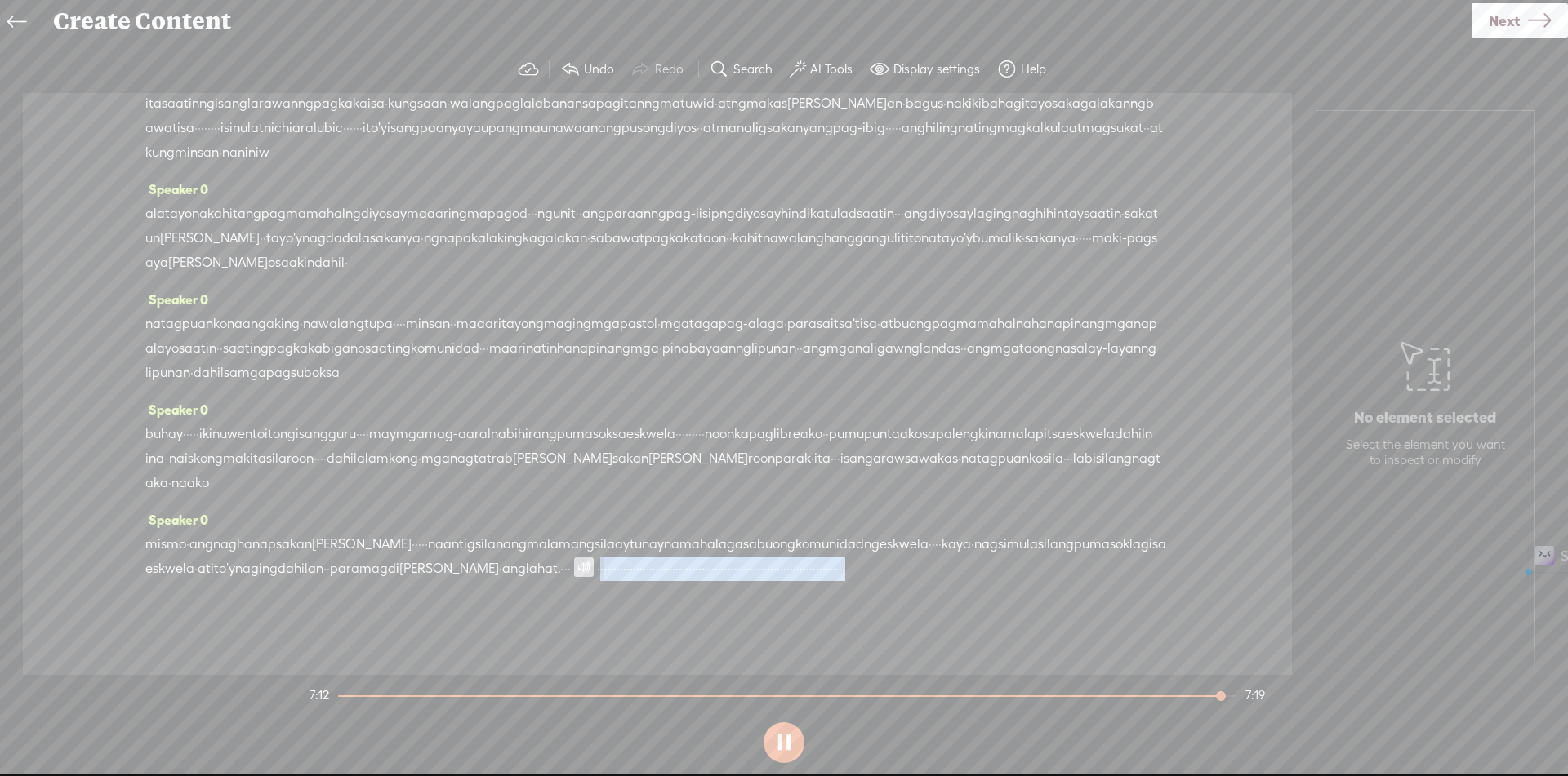
drag, startPoint x: 994, startPoint y: 597, endPoint x: 999, endPoint y: 629, distance: 32.4
click at [999, 581] on div "mismo · ang nag han ap sa [PERSON_NAME] · · · · · na ant ig sil a n ang mal am …" at bounding box center [657, 556] width 1024 height 49
click at [786, 737] on button at bounding box center [784, 742] width 41 height 41
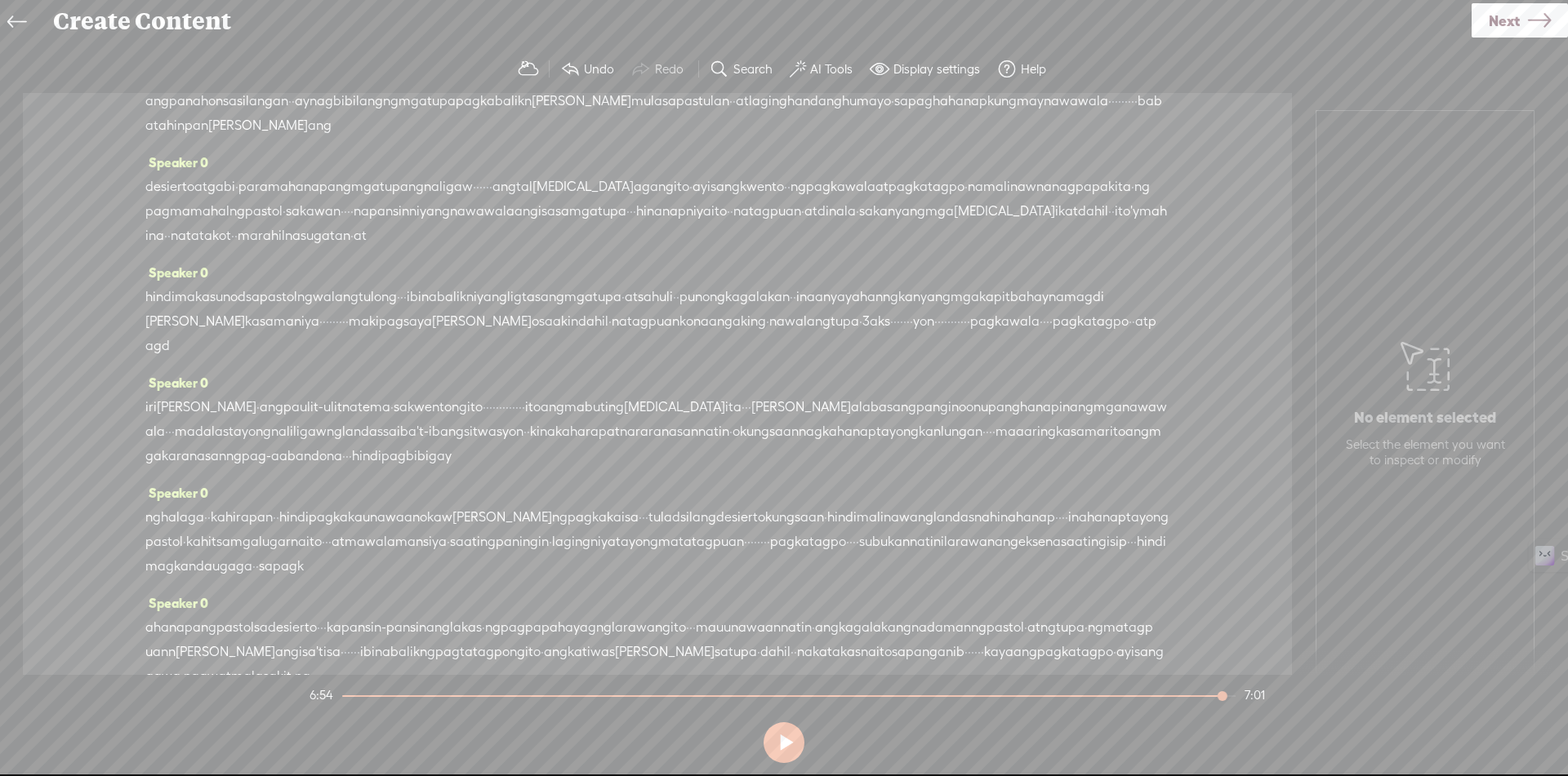
scroll to position [0, 0]
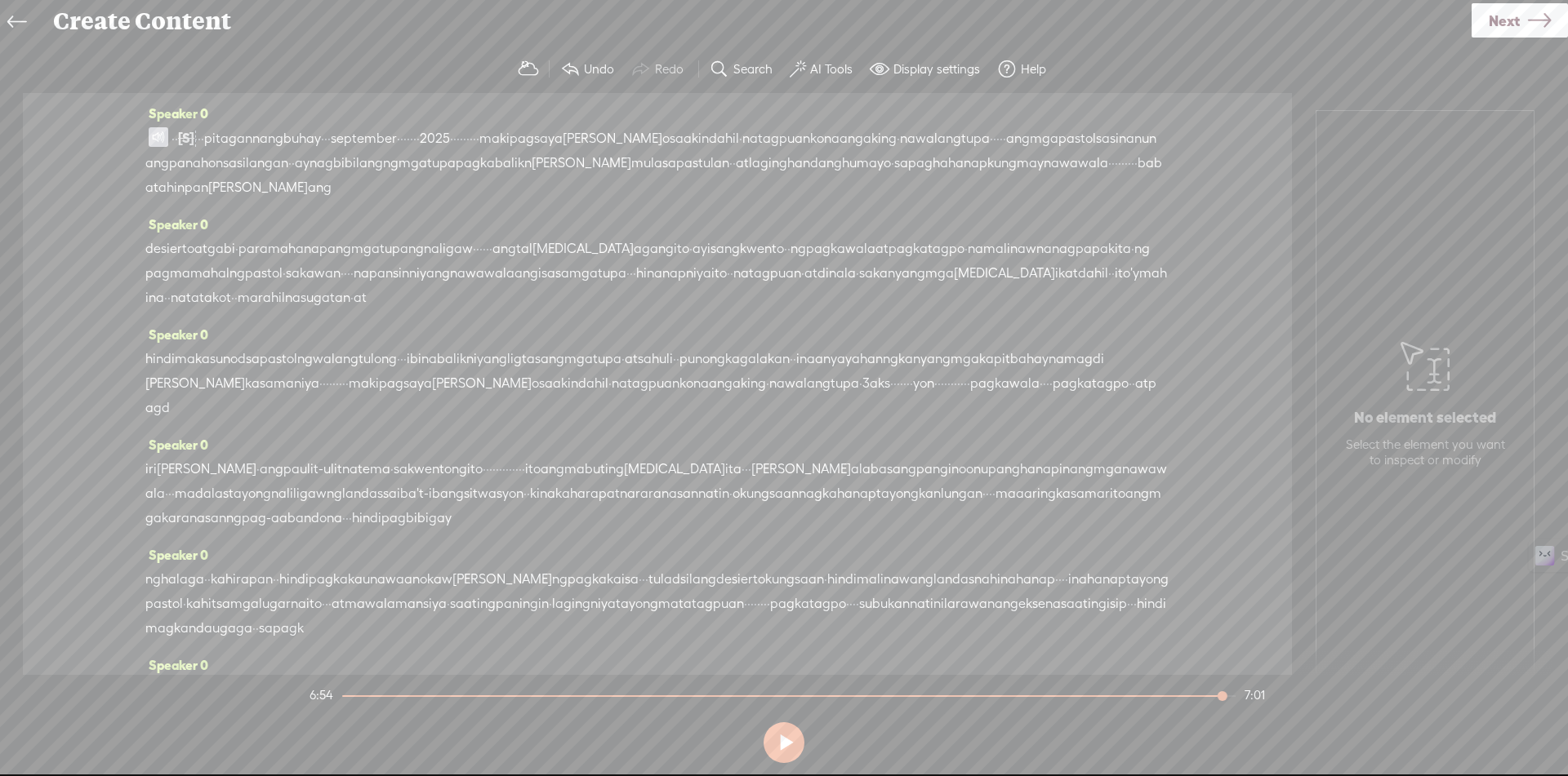
click at [1477, 24] on link "Next" at bounding box center [1519, 20] width 96 height 34
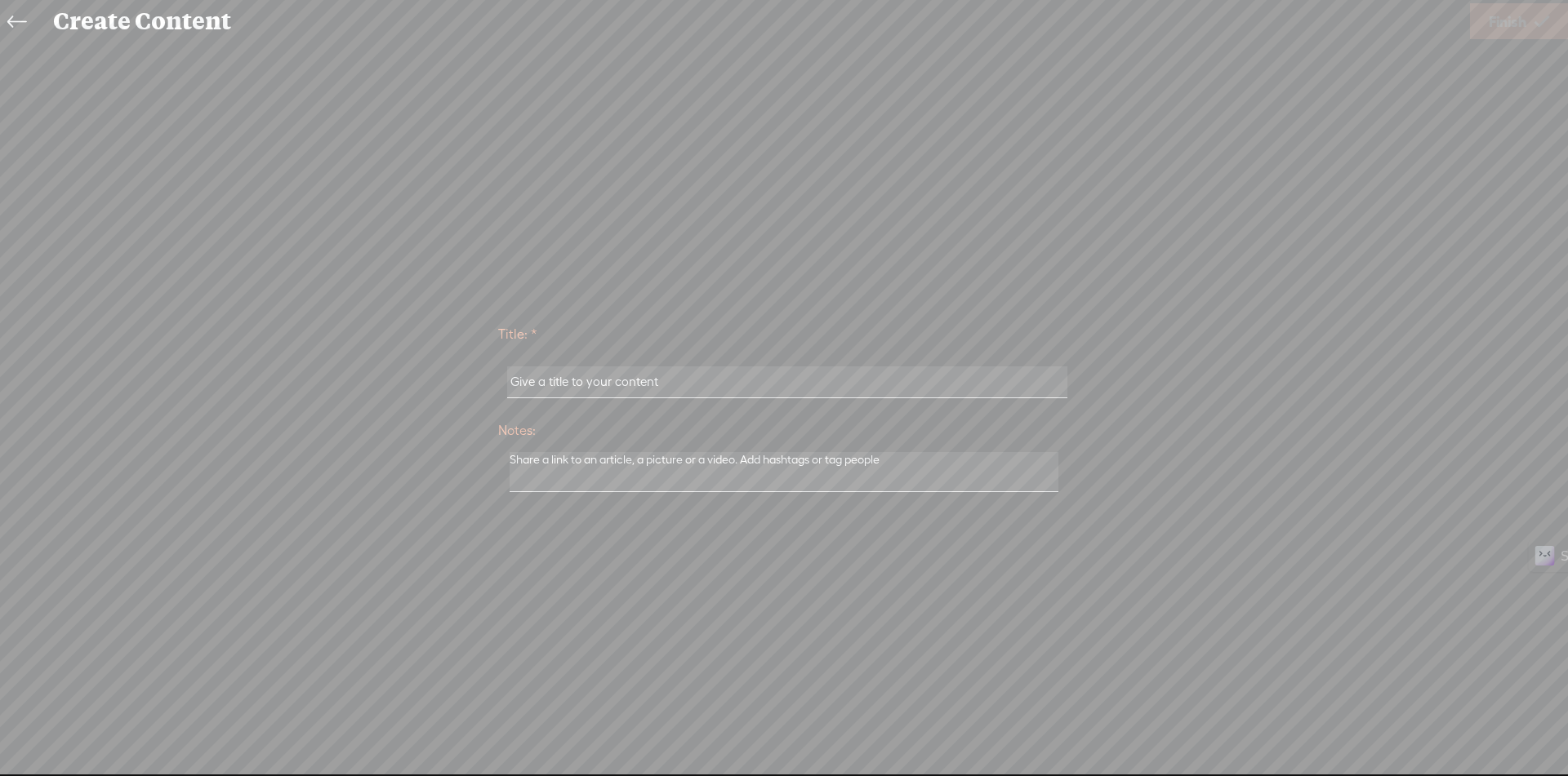
click at [932, 385] on input "text" at bounding box center [787, 382] width 559 height 32
drag, startPoint x: 766, startPoint y: 391, endPoint x: 407, endPoint y: 381, distance: 359.1
click at [407, 381] on div "Title: * Kataga ng Buhay - Setyembre 2025 Notes: Save as a draft content Publis…" at bounding box center [783, 406] width 1535 height 185
type input "Kataga ng Buhay - Setyembre 2025"
click at [1513, 36] on span "Finish" at bounding box center [1507, 22] width 38 height 42
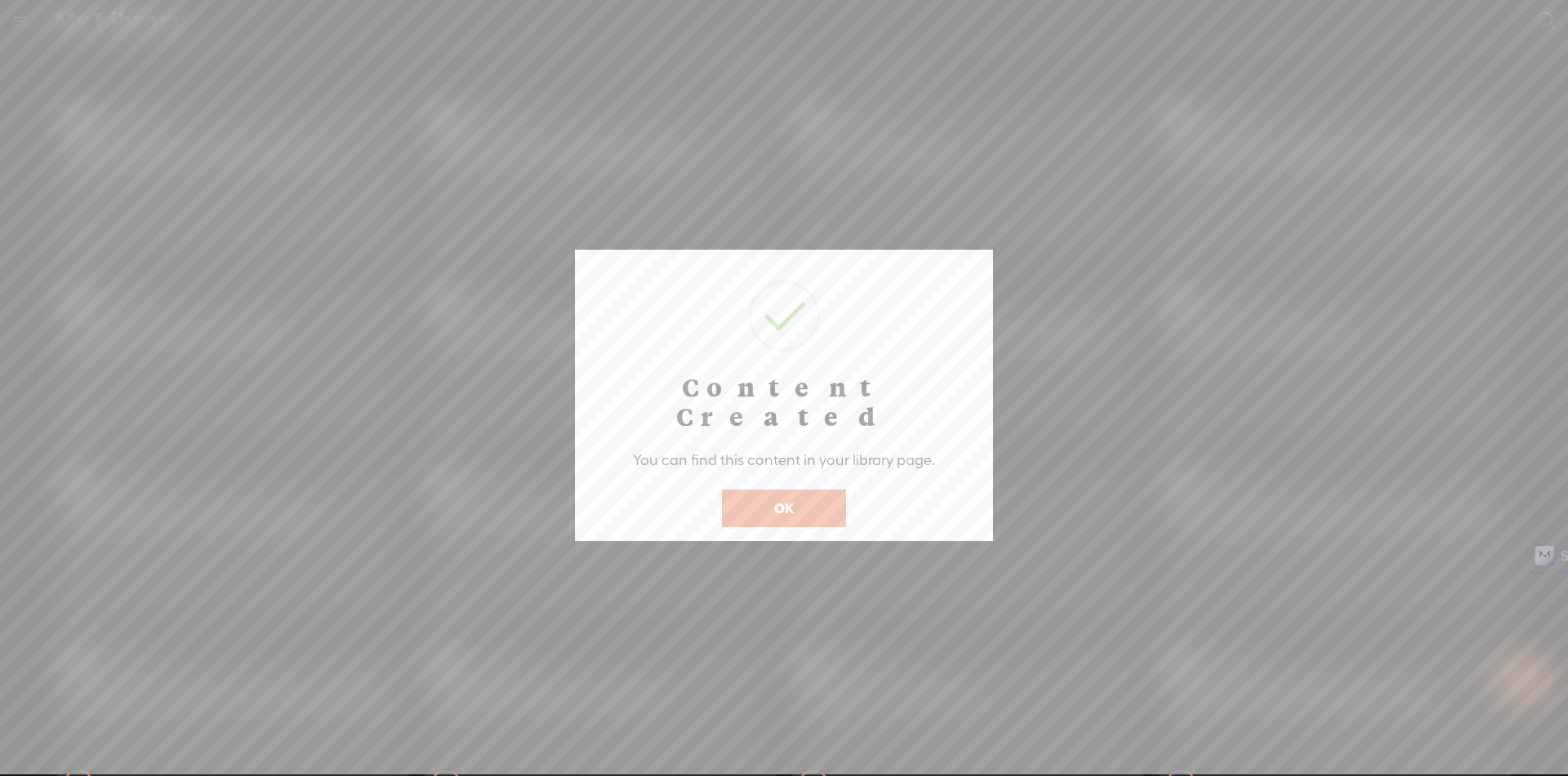
click at [833, 489] on button "OK" at bounding box center [784, 508] width 124 height 38
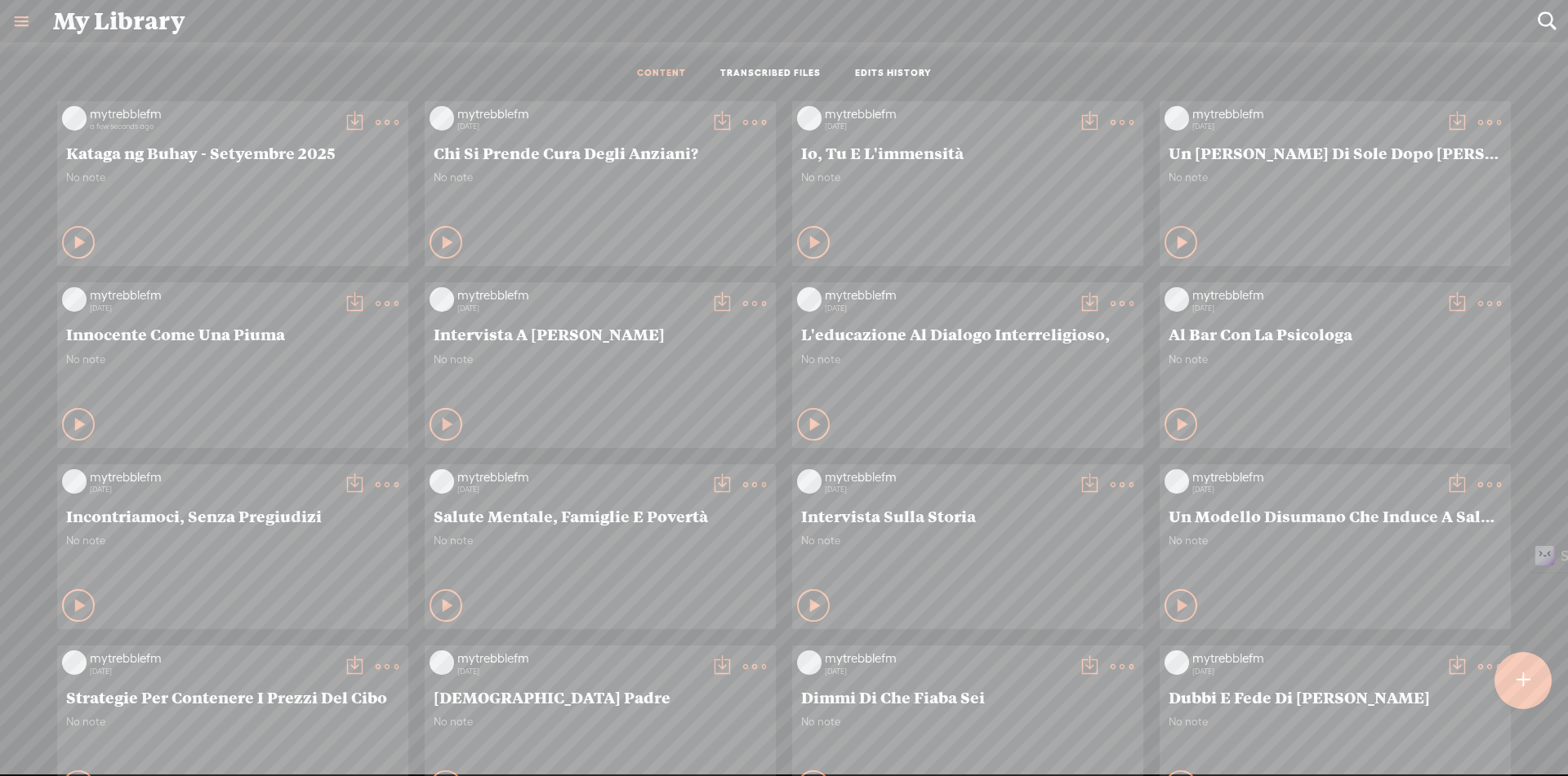
click at [343, 126] on t at bounding box center [354, 122] width 23 height 23
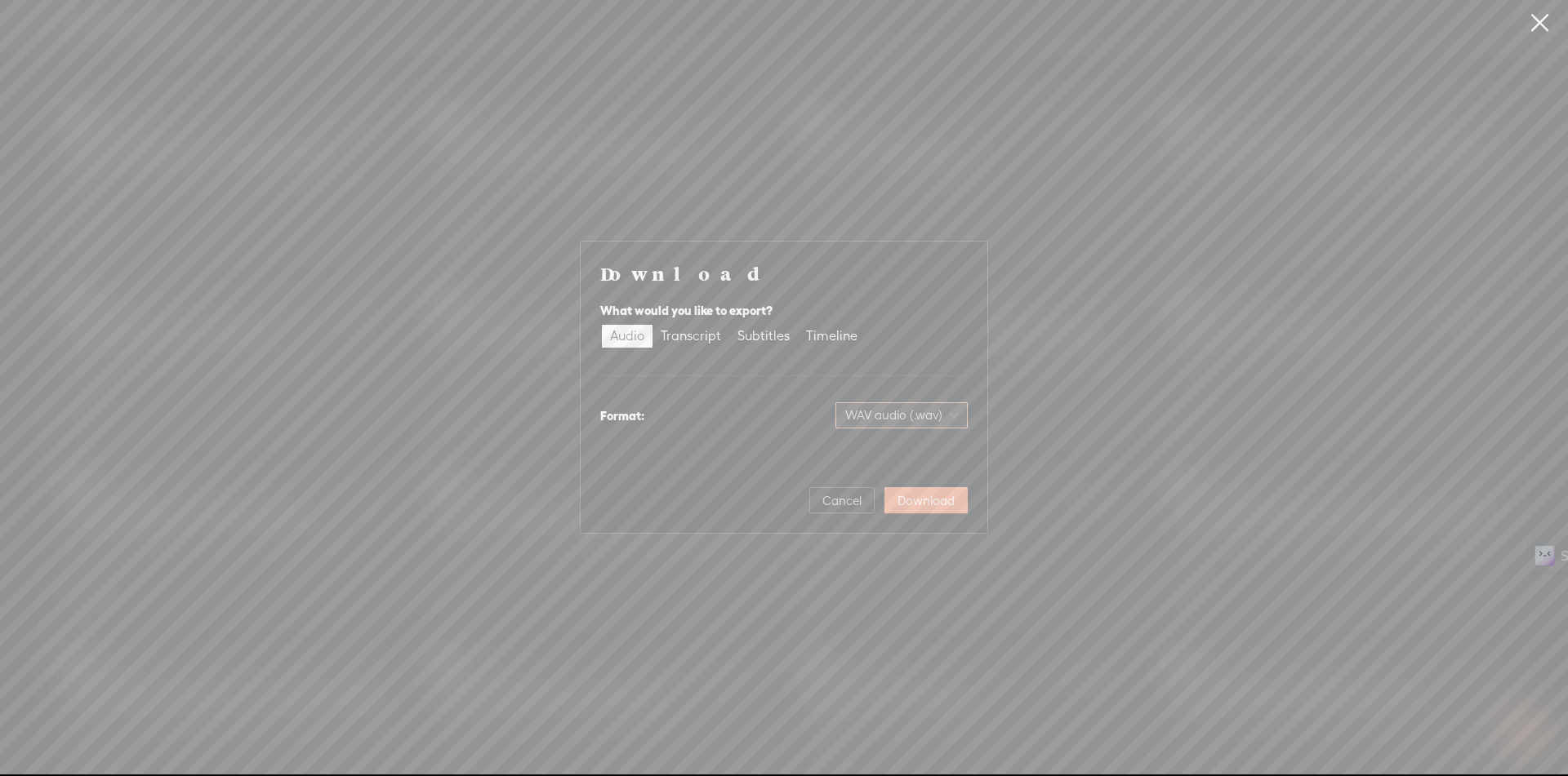
click at [856, 414] on span "WAV audio (.wav)" at bounding box center [901, 415] width 112 height 24
click at [859, 467] on div "Best for sharing, small file size" at bounding box center [888, 468] width 133 height 13
click at [939, 494] on span "Download" at bounding box center [926, 500] width 57 height 16
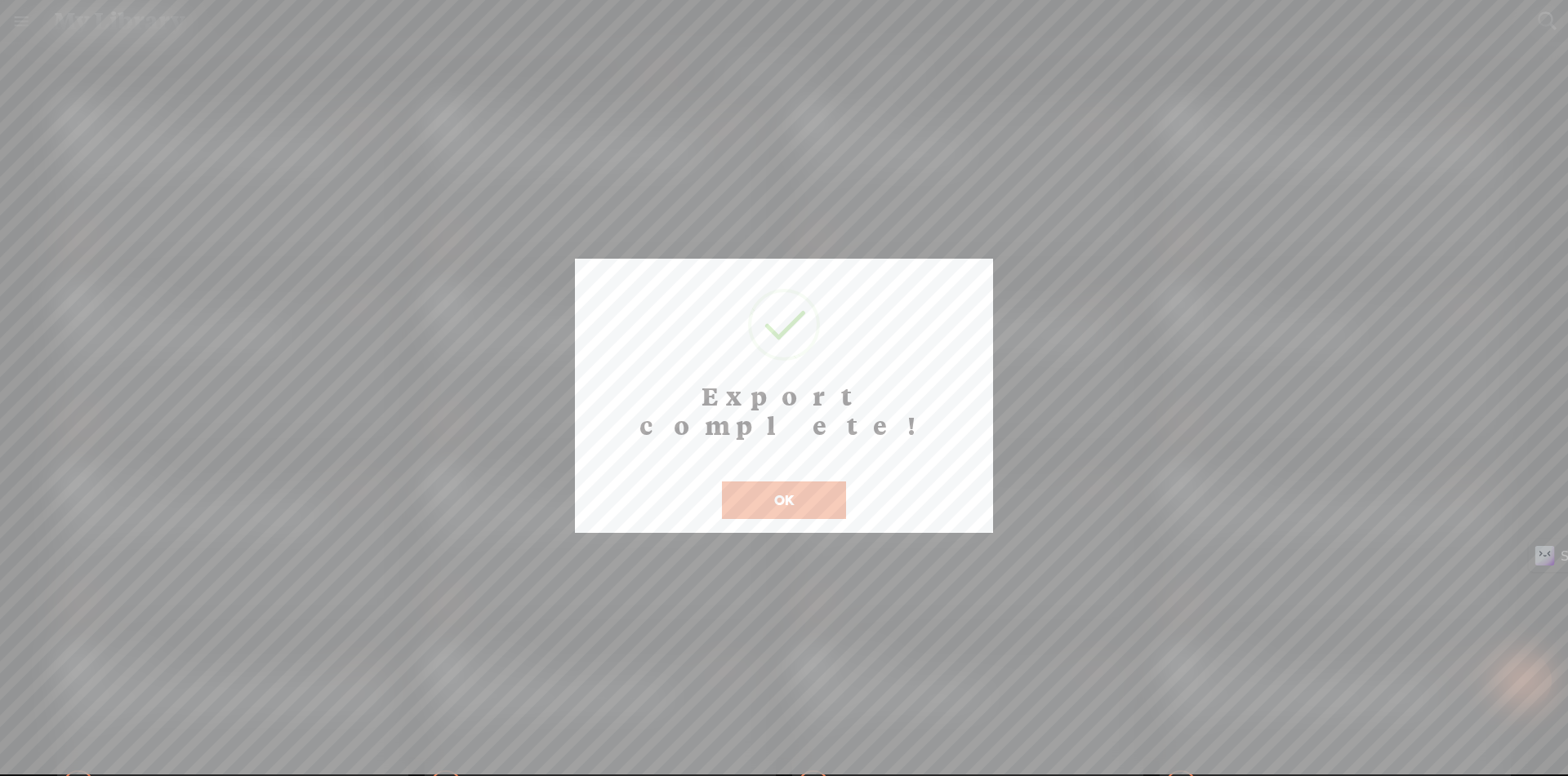
click at [758, 482] on button "OK" at bounding box center [784, 500] width 124 height 38
